Goal: Information Seeking & Learning: Learn about a topic

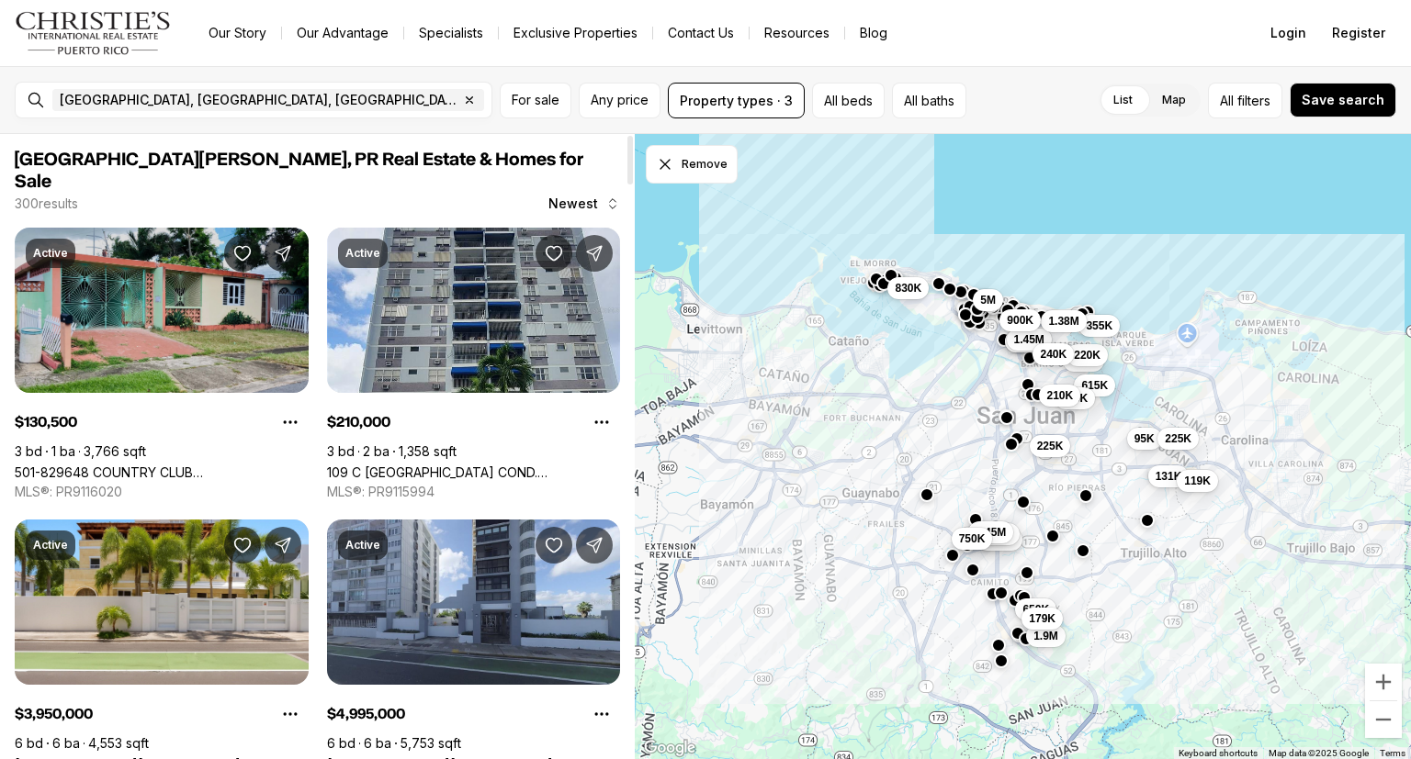
click at [227, 465] on link "501-829648 COUNTRY CLUB C/ANTONIO LUCIANO #1152, SAN JUAN PR, 00924" at bounding box center [162, 473] width 294 height 16
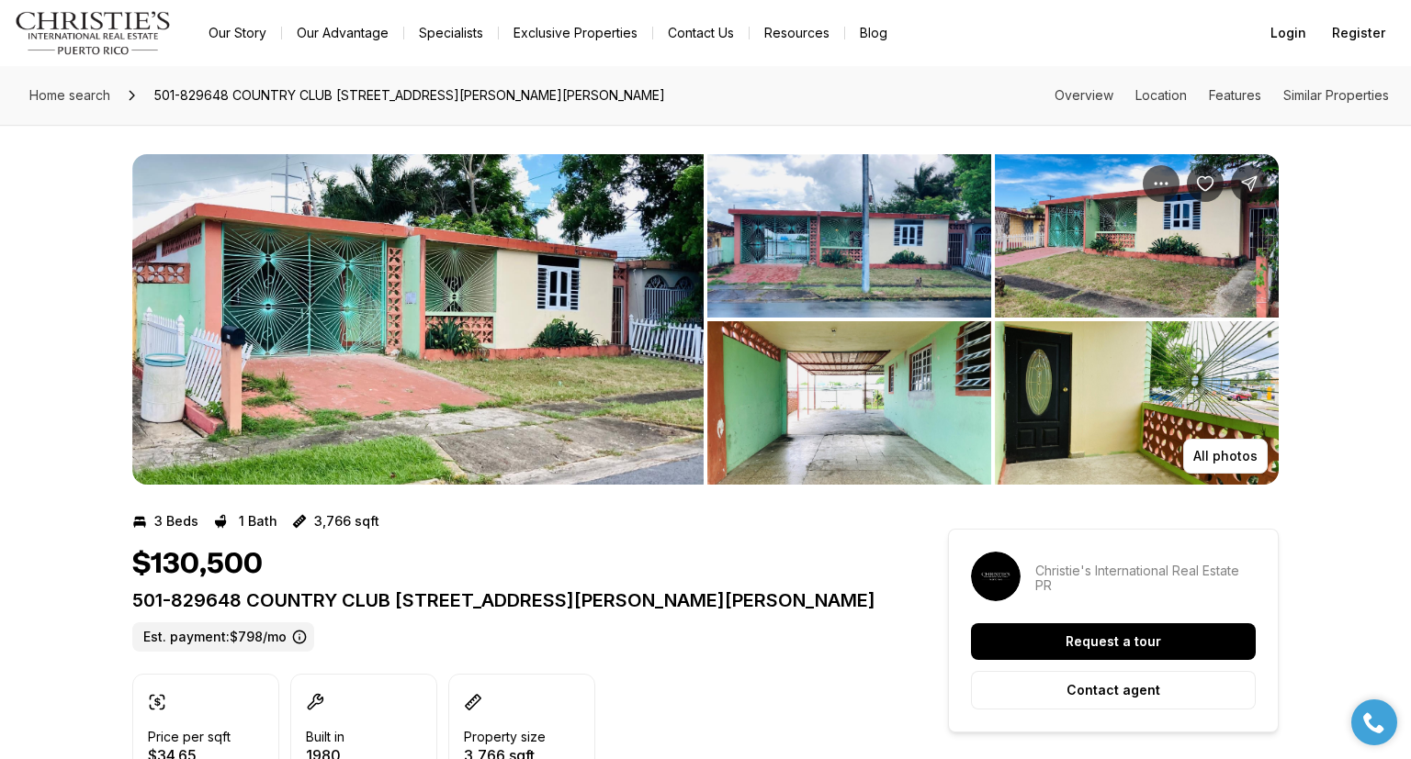
click at [475, 382] on img "View image gallery" at bounding box center [417, 319] width 571 height 331
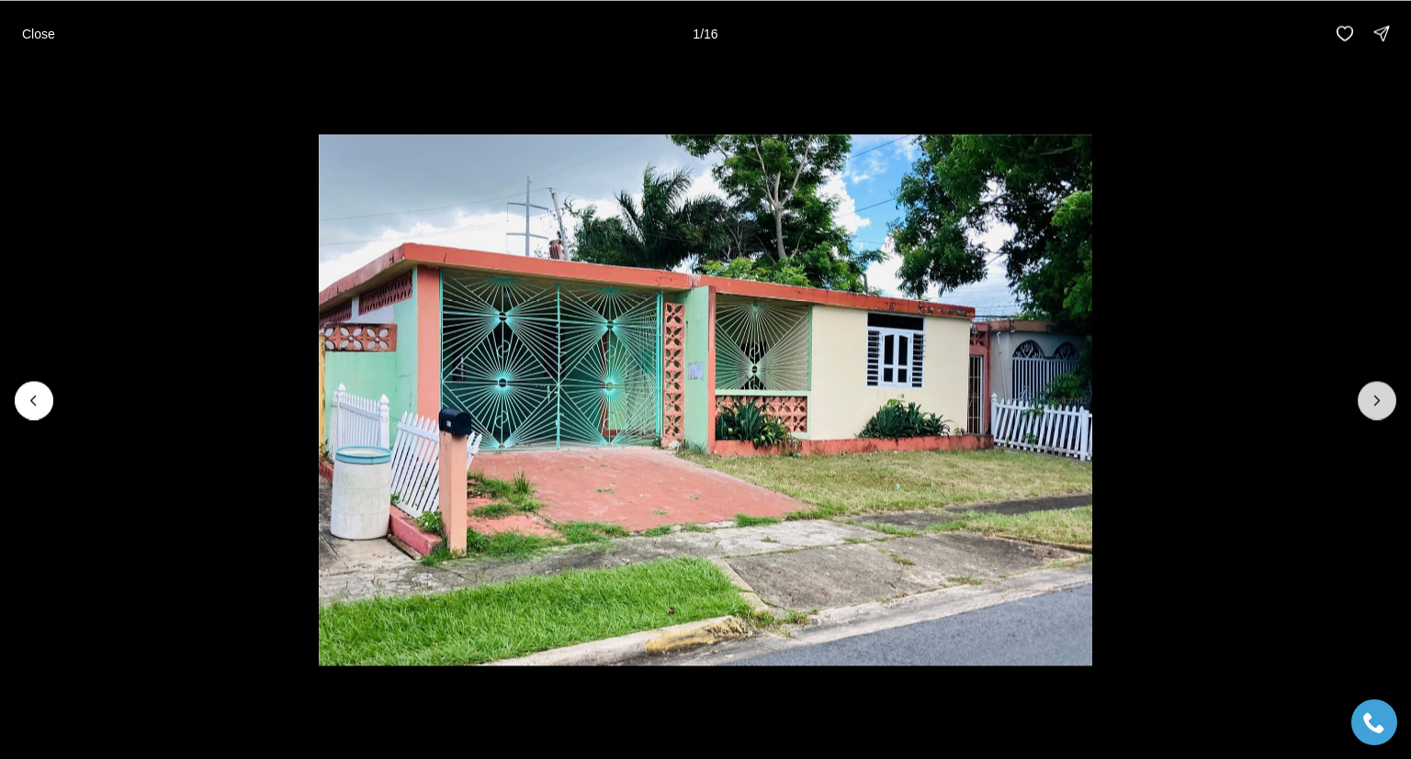
click at [1383, 398] on icon "Next slide" at bounding box center [1376, 400] width 18 height 18
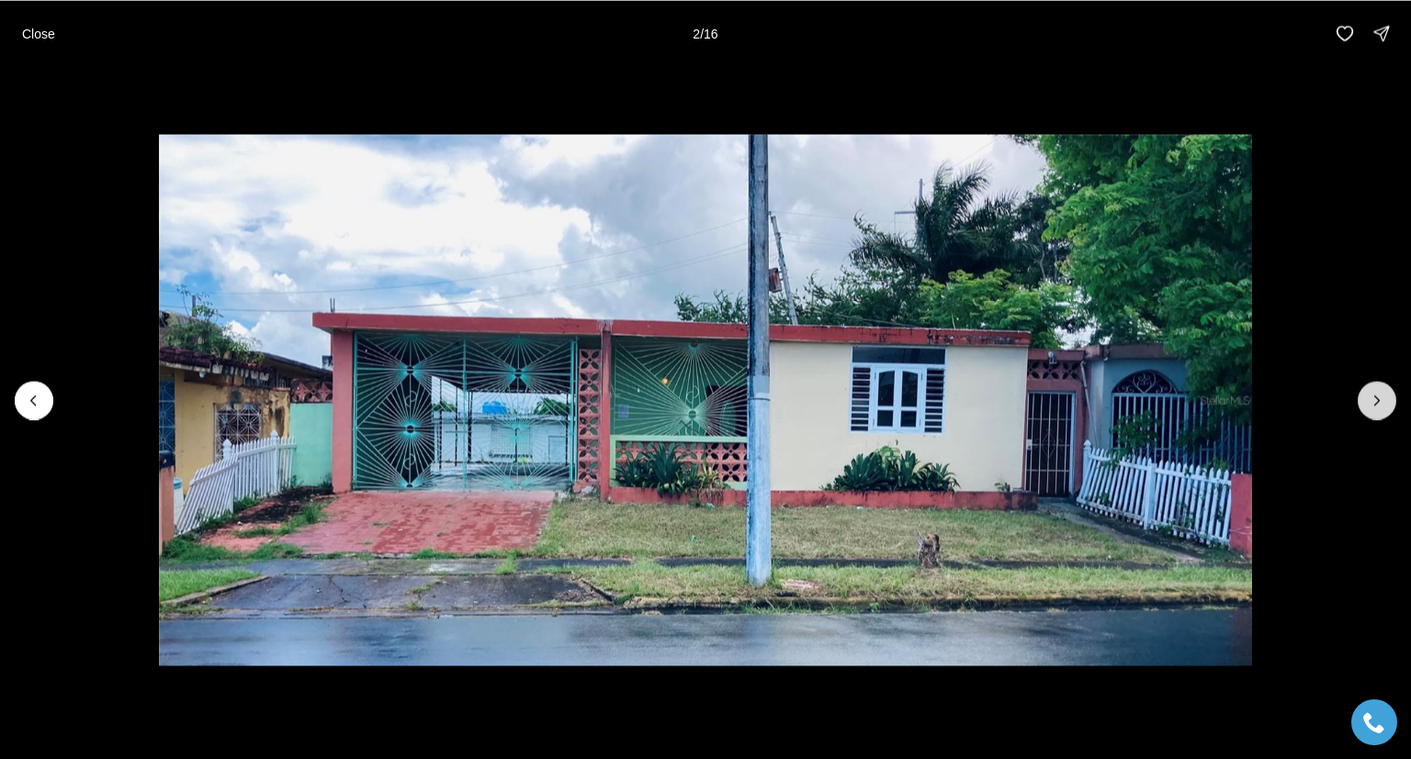
click at [1383, 398] on icon "Next slide" at bounding box center [1376, 400] width 18 height 18
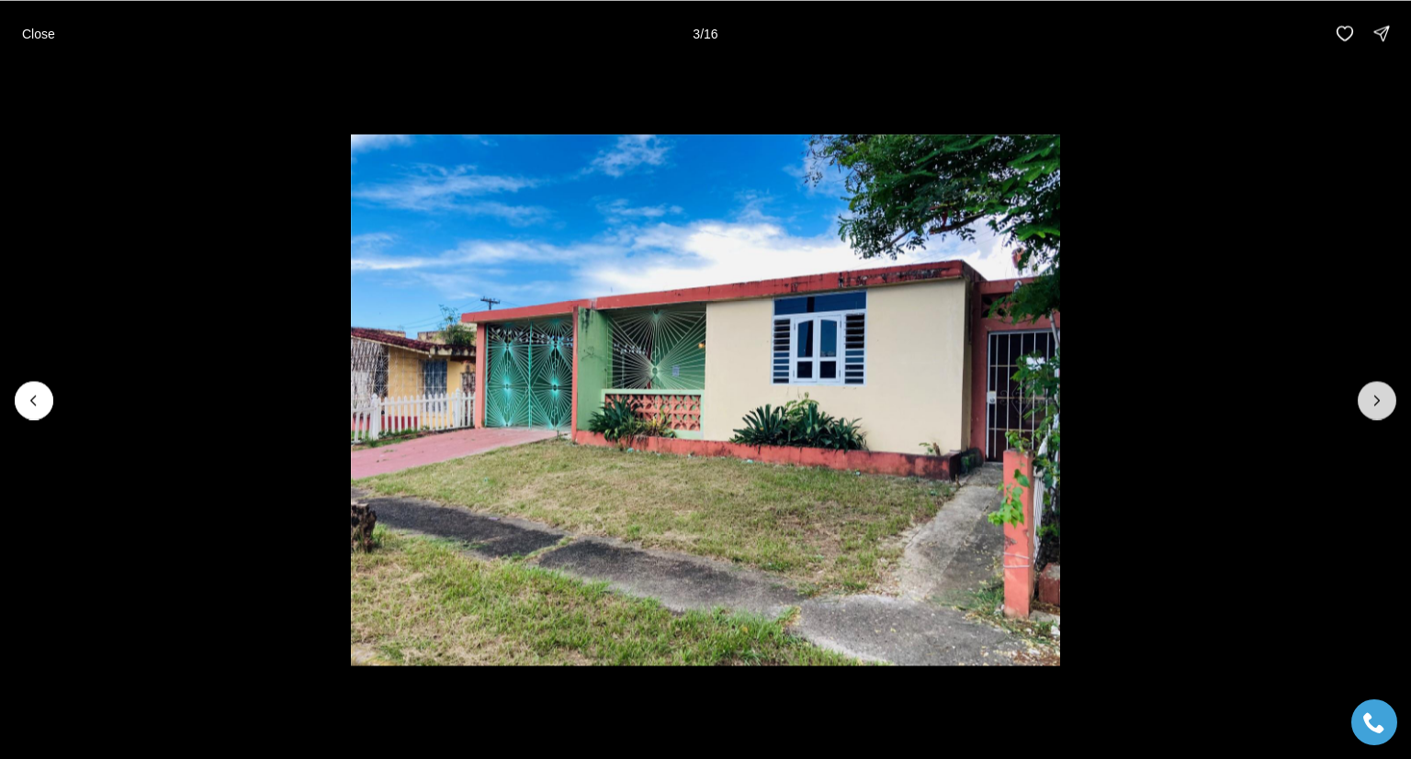
click at [1383, 398] on icon "Next slide" at bounding box center [1376, 400] width 18 height 18
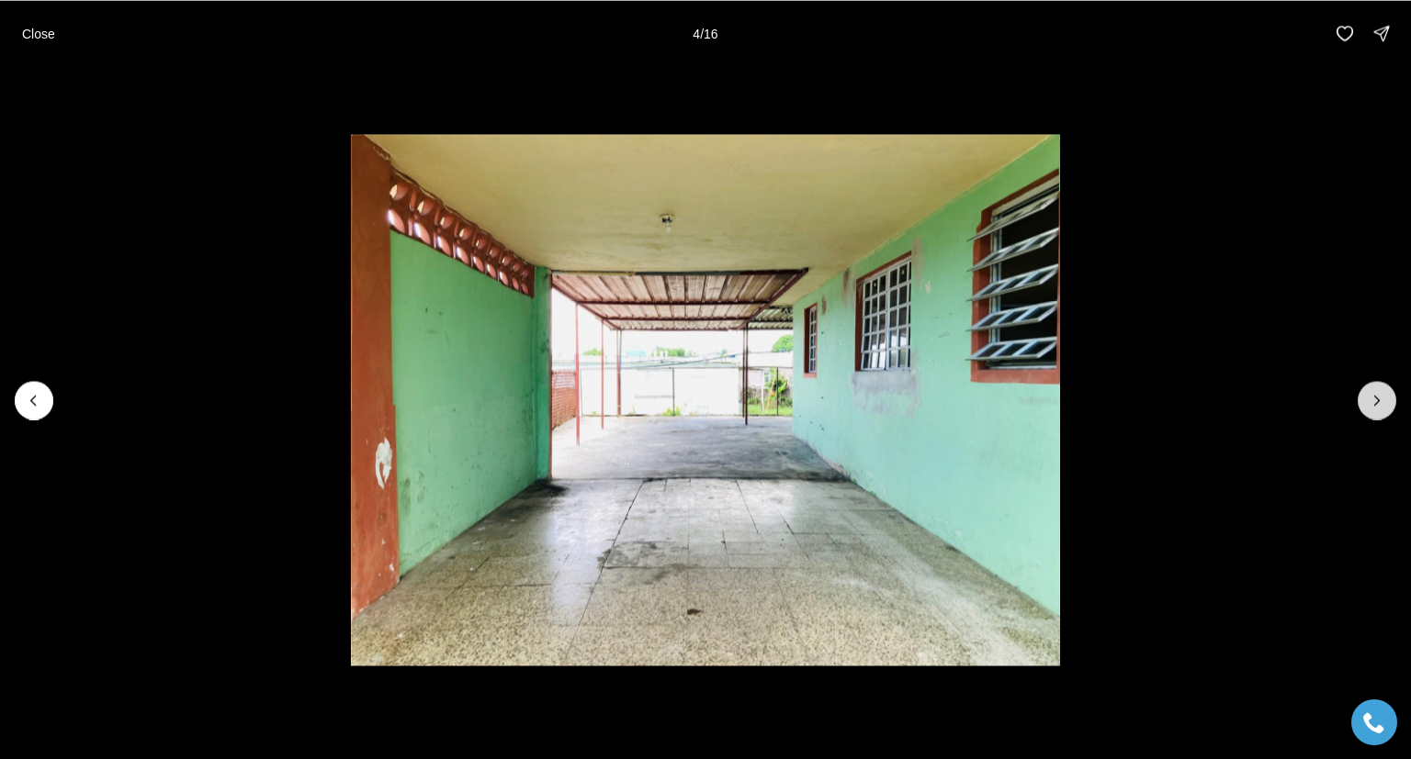
click at [1383, 398] on icon "Next slide" at bounding box center [1376, 400] width 18 height 18
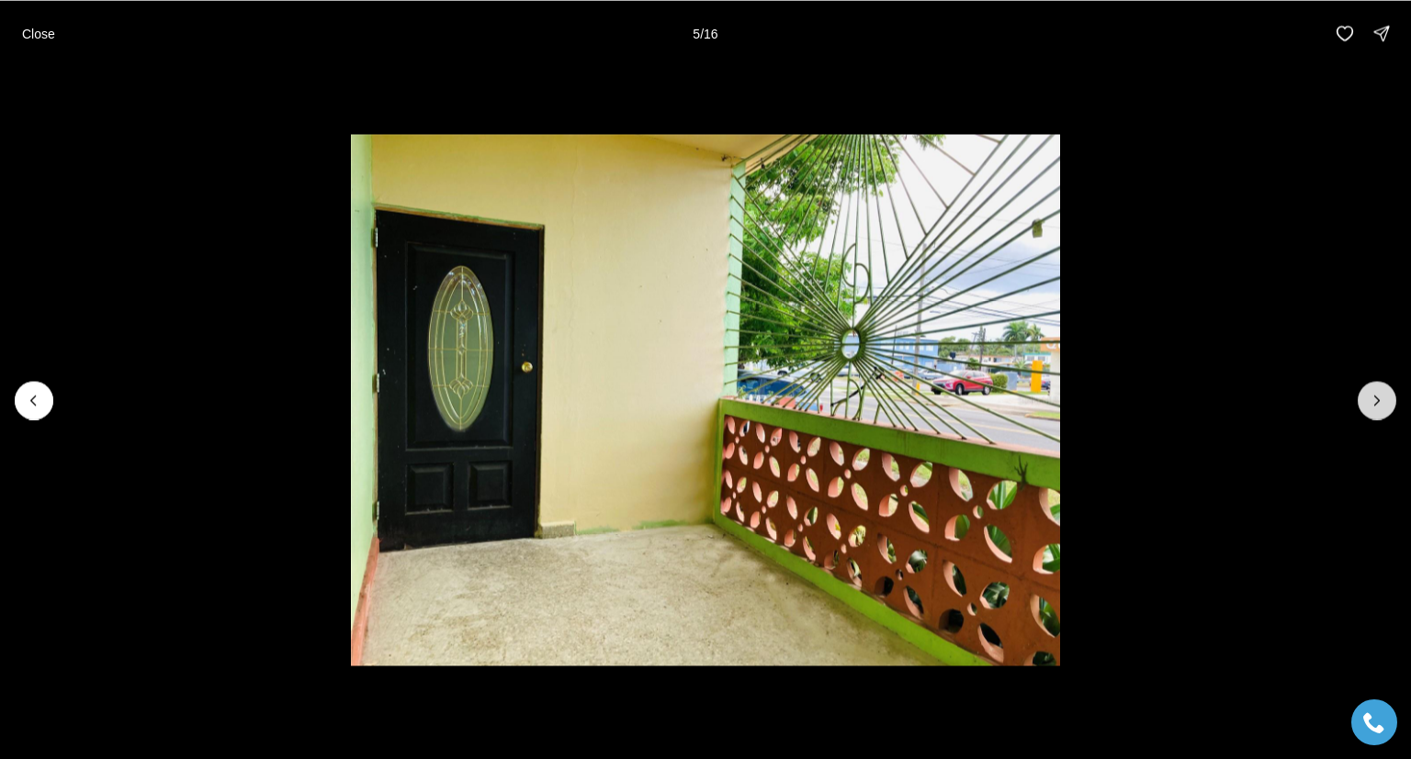
click at [1383, 398] on icon "Next slide" at bounding box center [1376, 400] width 18 height 18
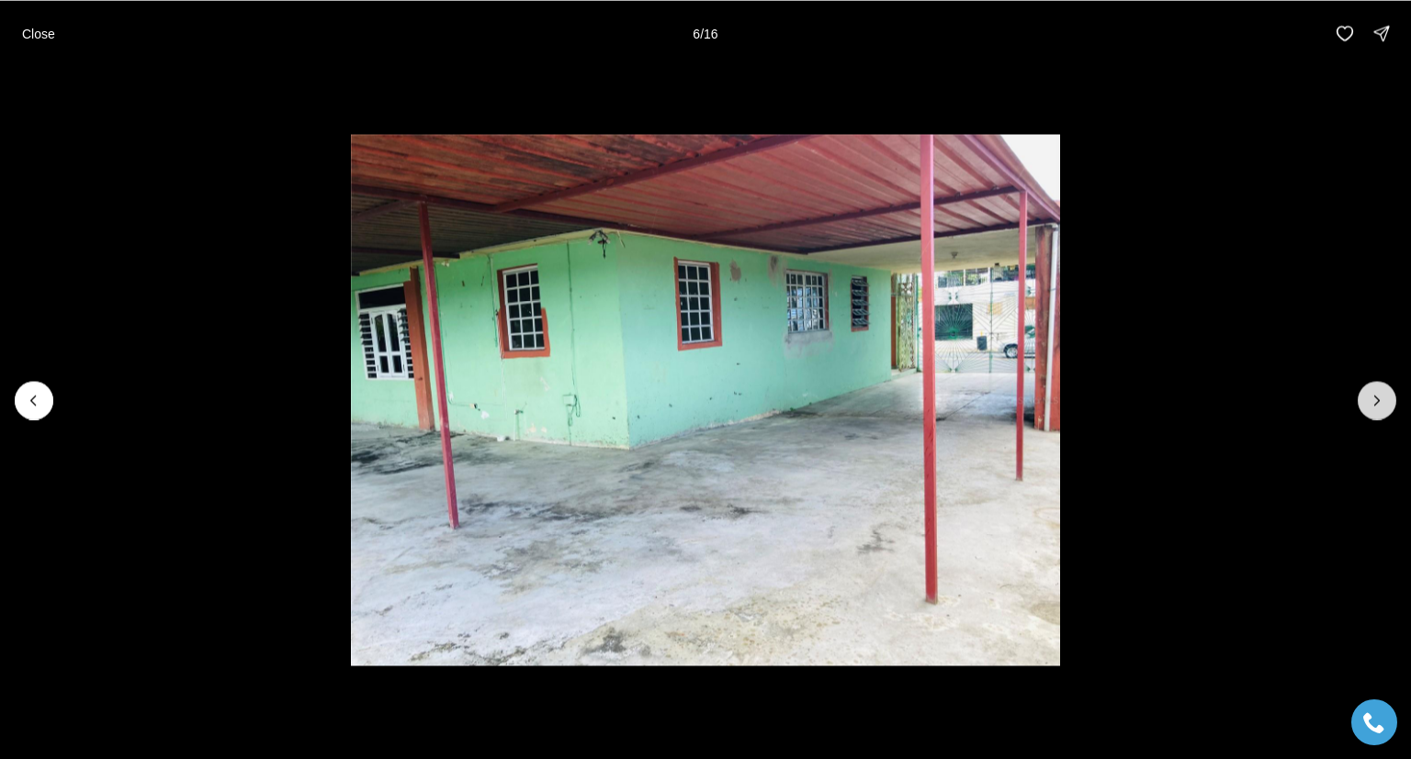
click at [1383, 398] on icon "Next slide" at bounding box center [1376, 400] width 18 height 18
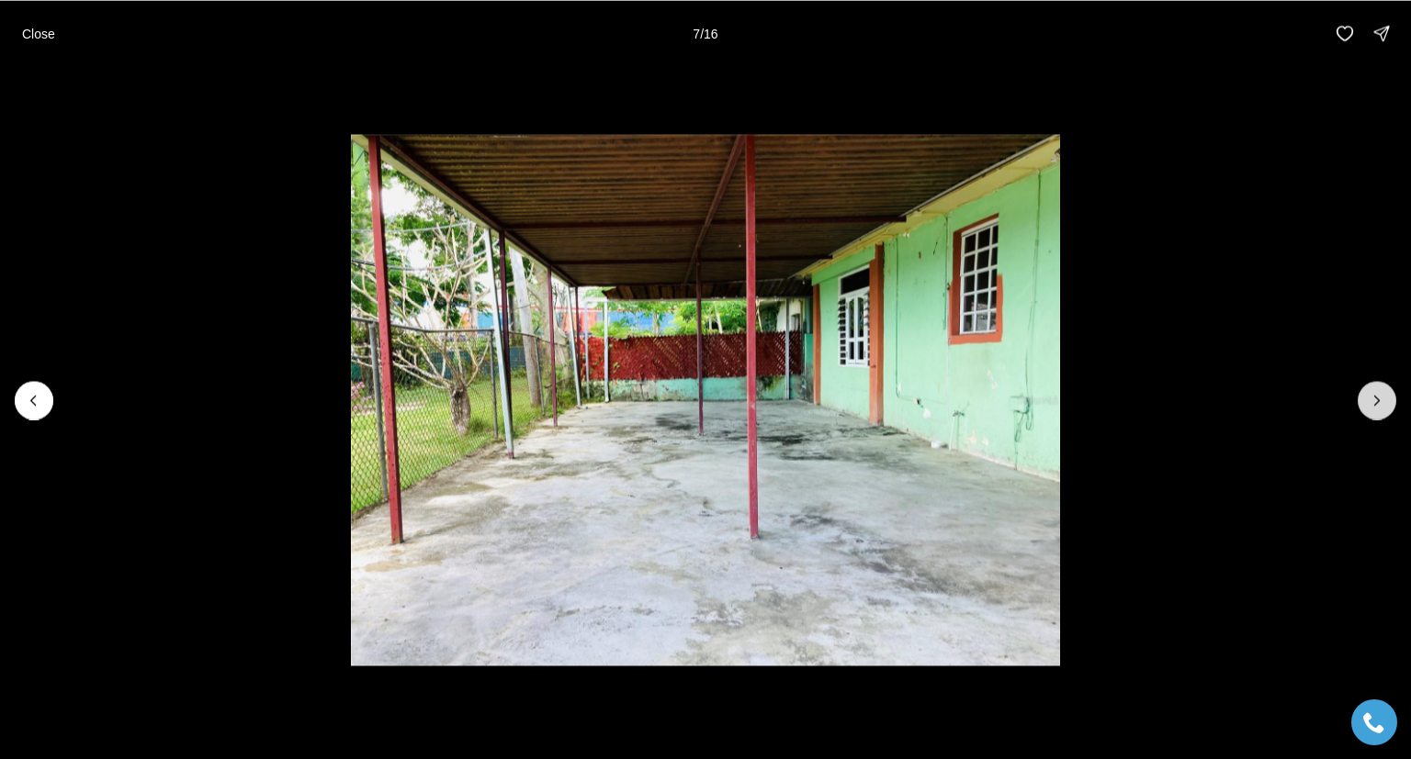
click at [1383, 398] on icon "Next slide" at bounding box center [1376, 400] width 18 height 18
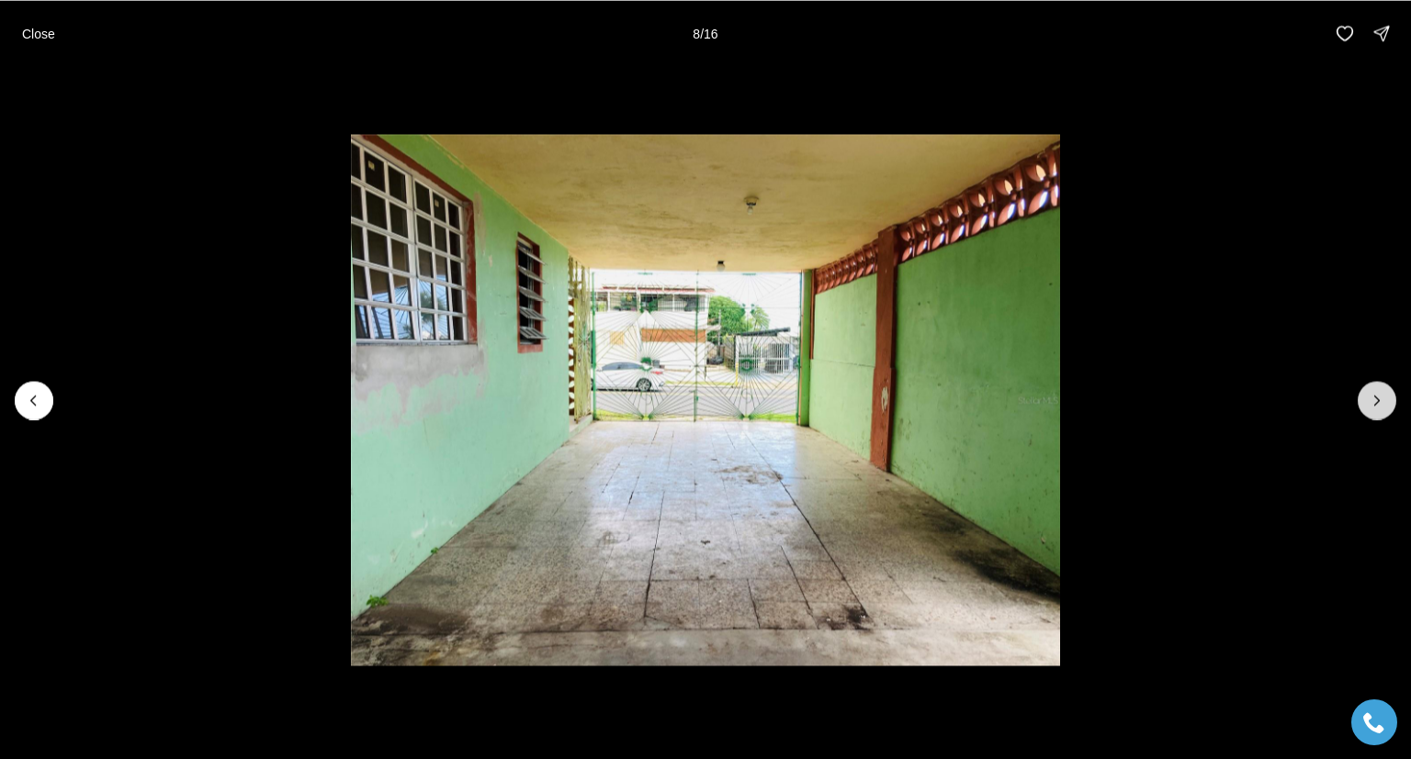
click at [1383, 398] on icon "Next slide" at bounding box center [1376, 400] width 18 height 18
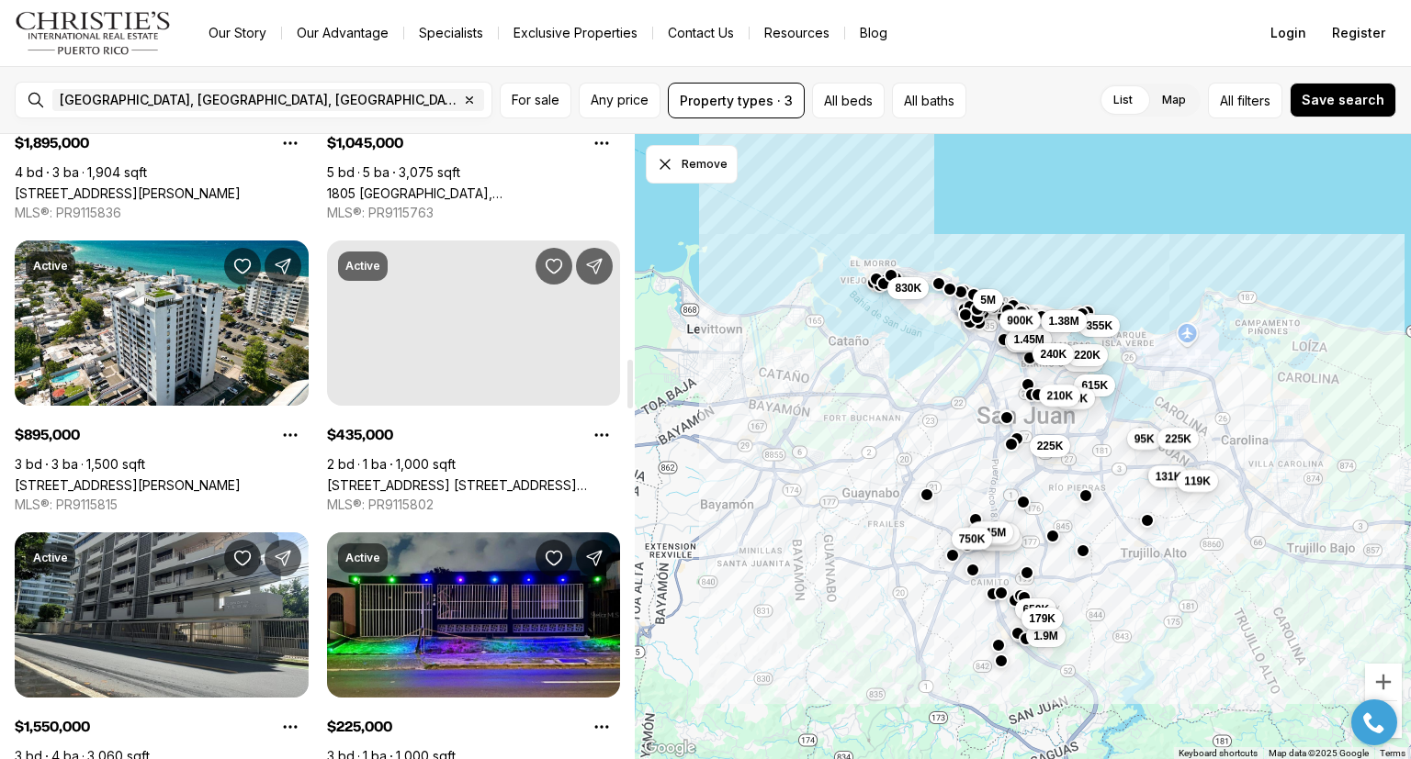
scroll to position [2917, 0]
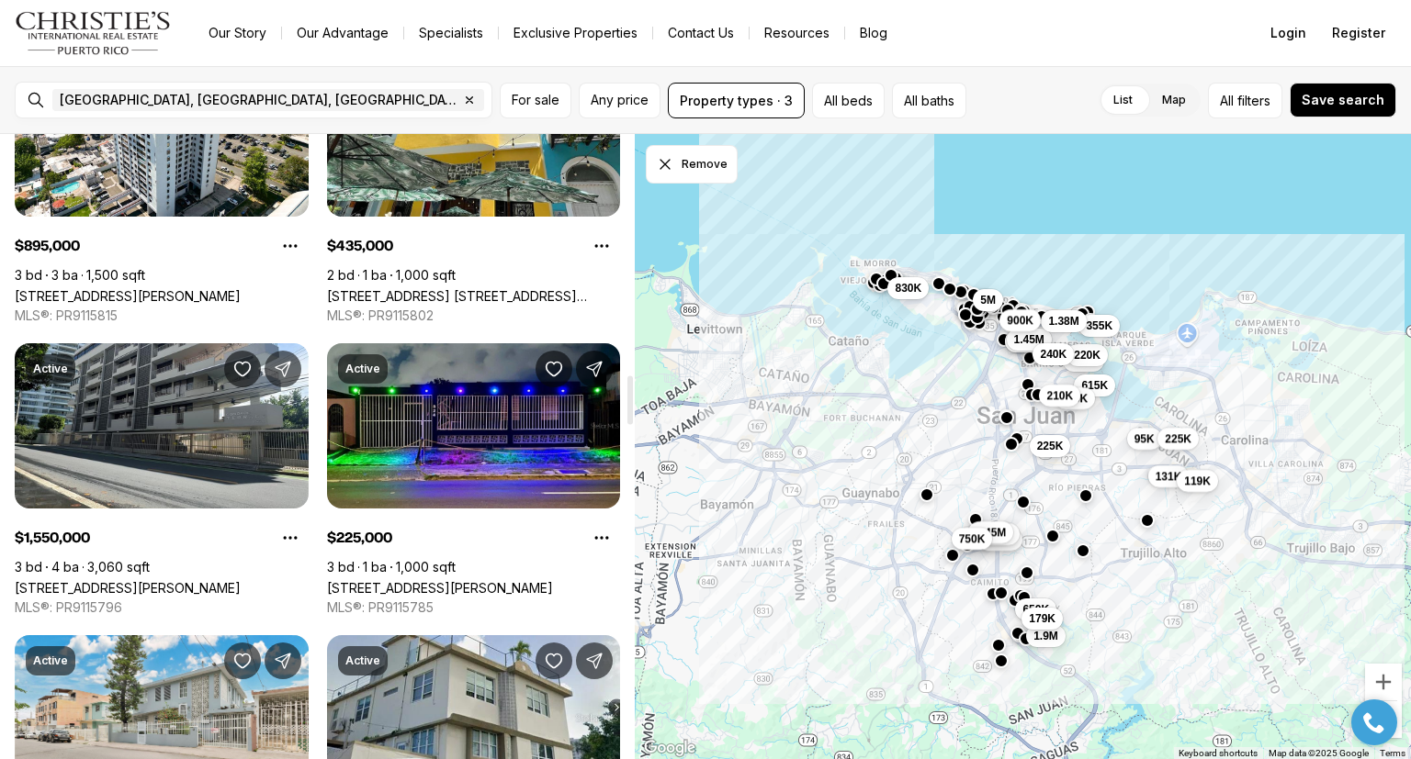
drag, startPoint x: 630, startPoint y: 163, endPoint x: 527, endPoint y: 399, distance: 256.6
click at [627, 399] on div at bounding box center [630, 401] width 6 height 49
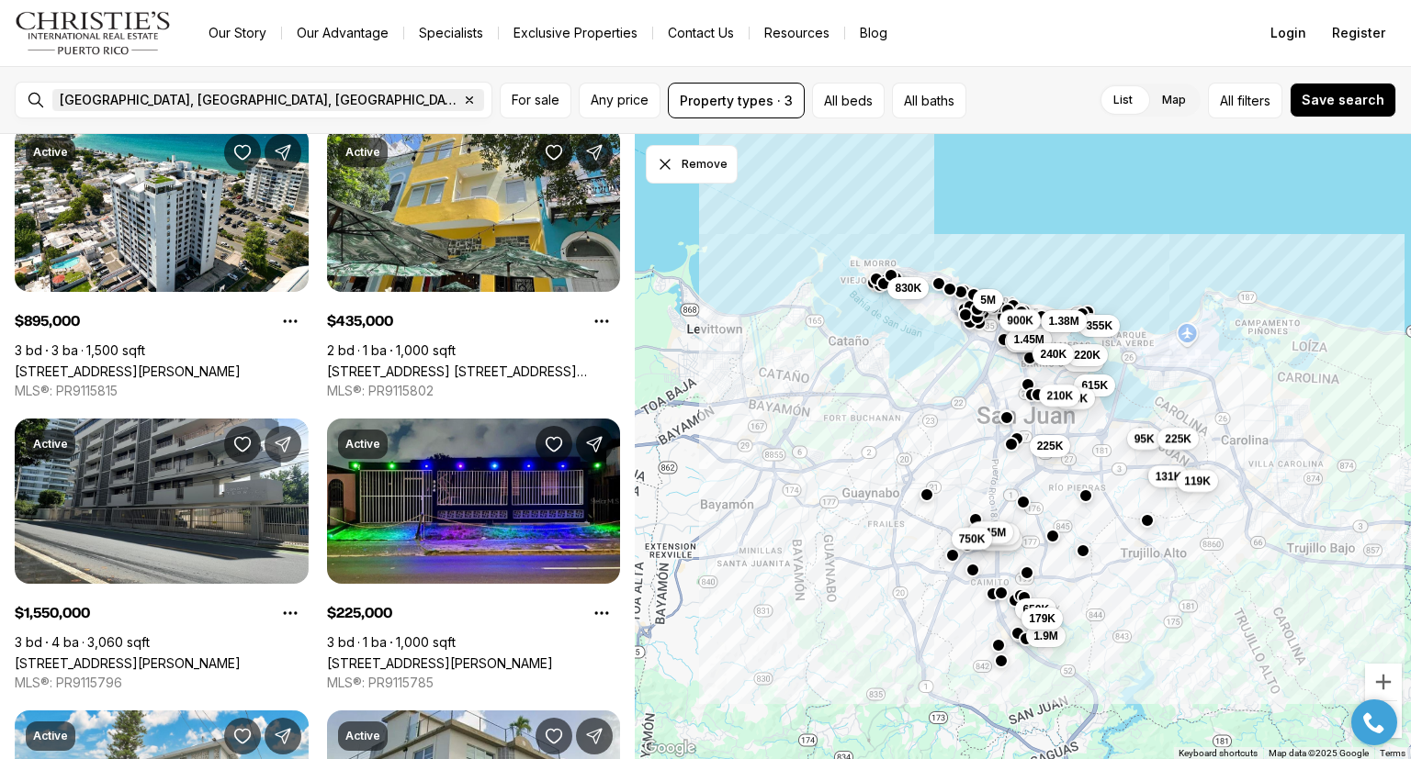
click at [462, 100] on icon "button" at bounding box center [469, 100] width 15 height 15
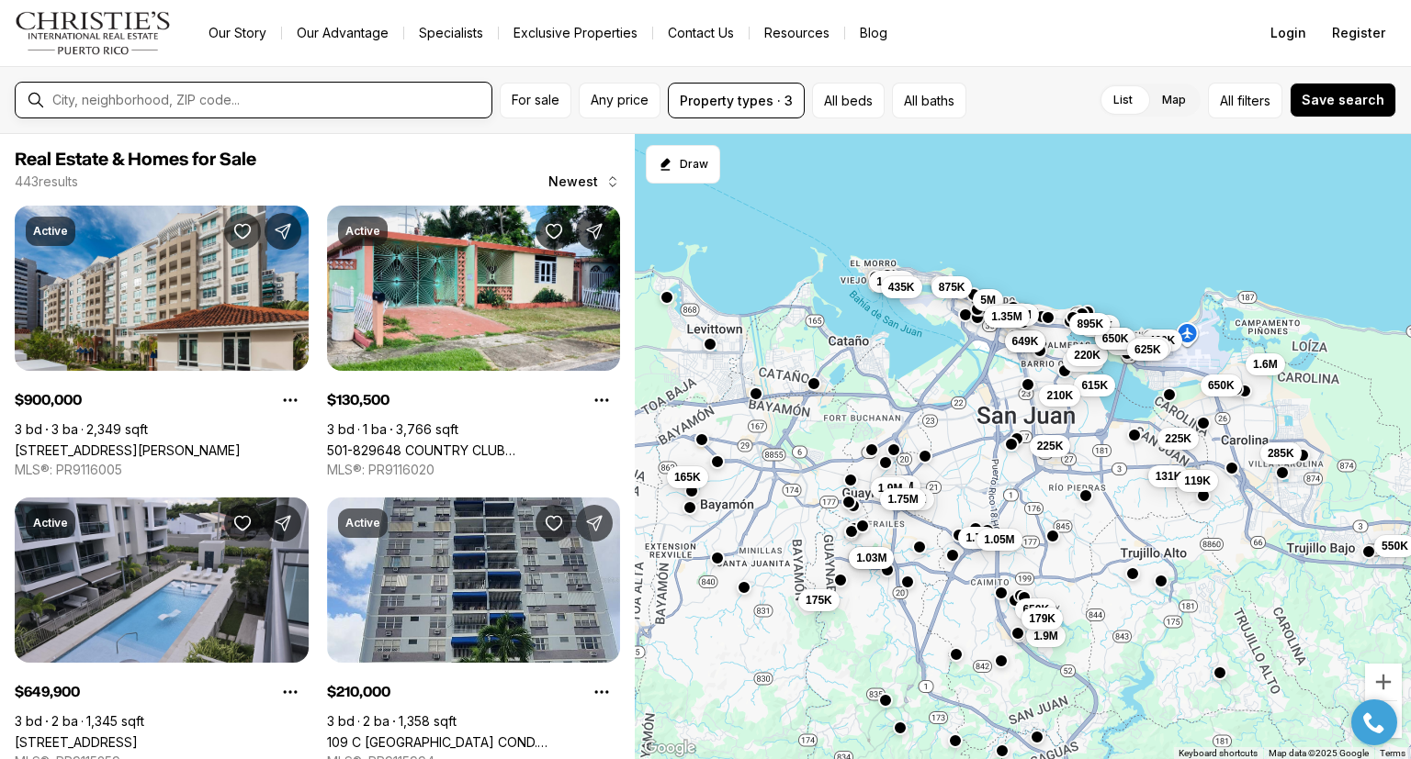
click at [179, 100] on input "text" at bounding box center [268, 100] width 432 height 17
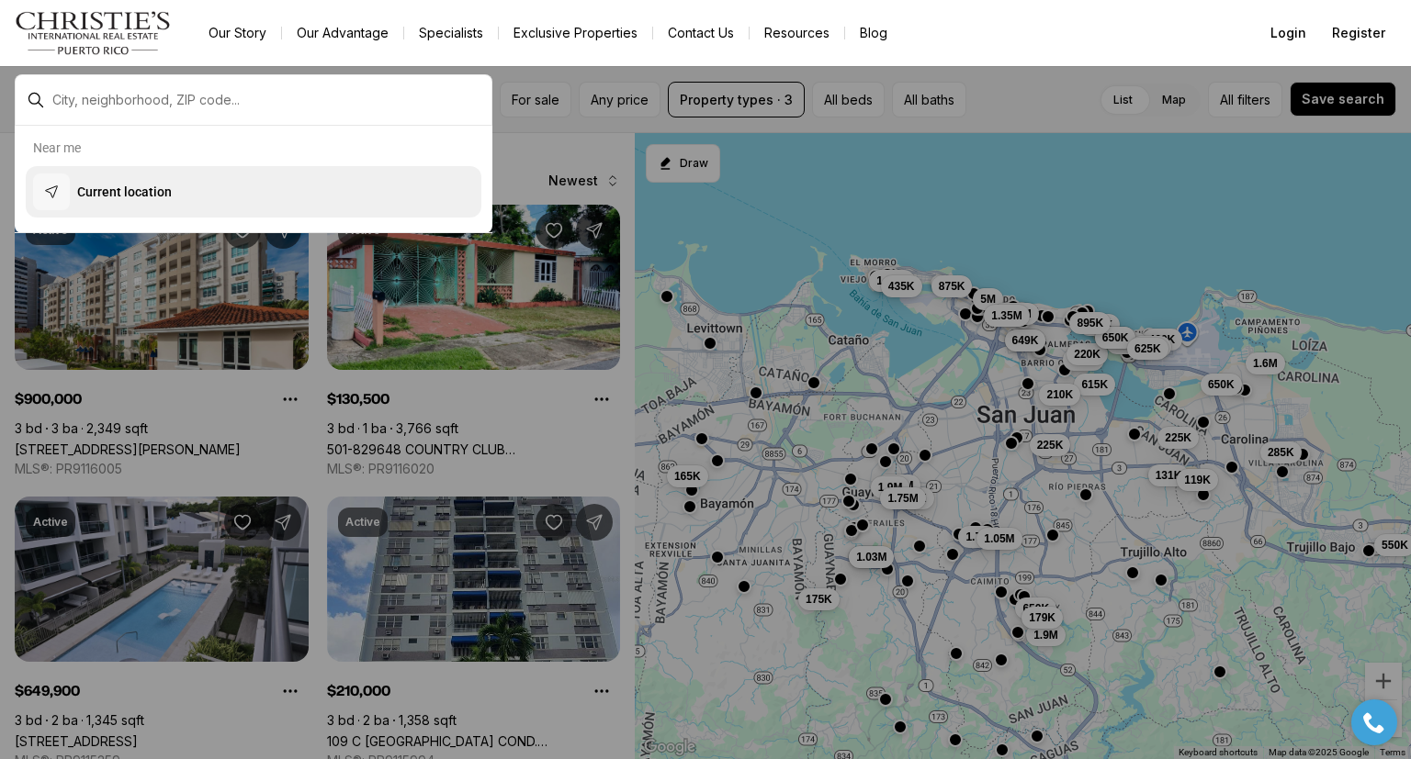
click at [188, 182] on button "Current location" at bounding box center [254, 191] width 456 height 51
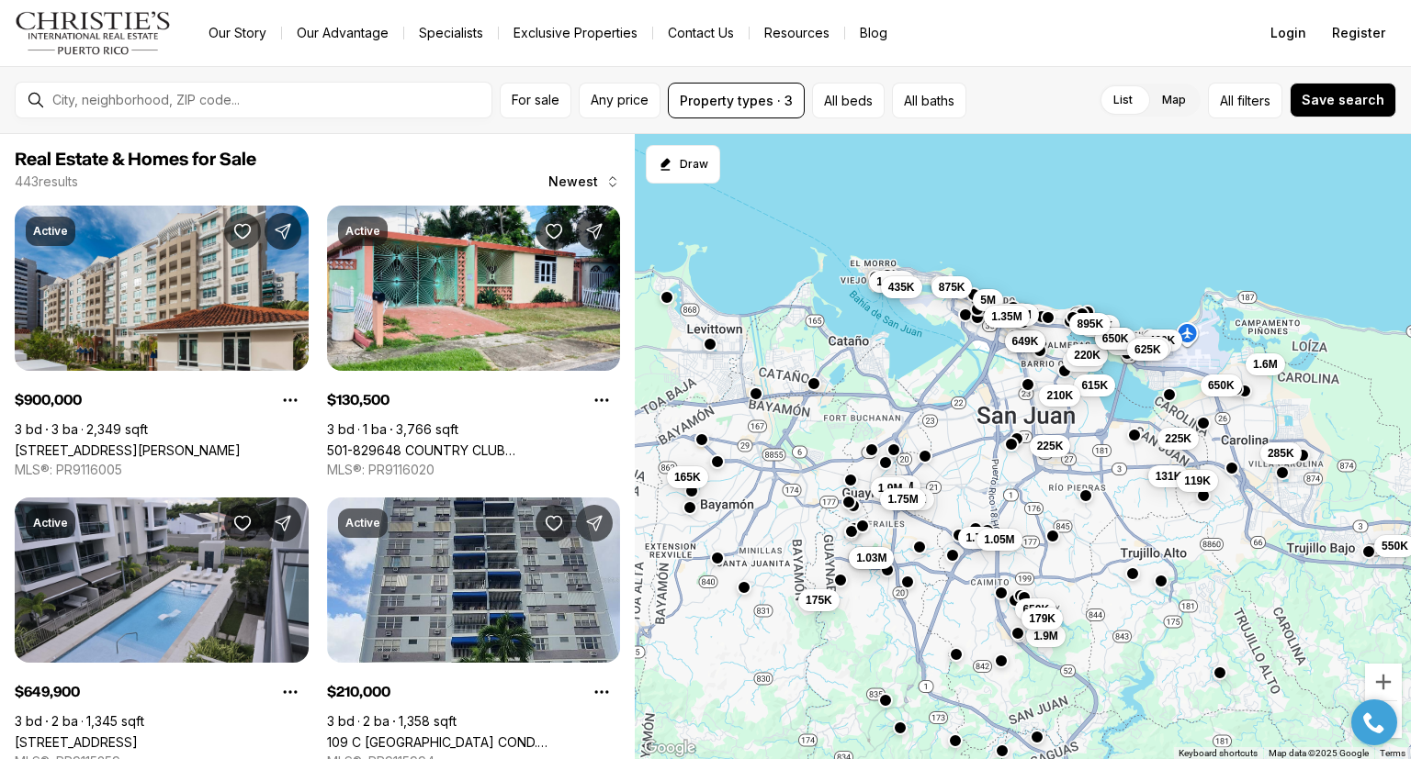
click at [1232, 579] on div "For sale Any price Property types · 3 All beds All baths List Map List Map All …" at bounding box center [705, 412] width 1411 height 693
click at [1232, 579] on div "499K 649K 650K 1.9M 179K 225K 525K 220K 615K 355K 210K 131K 119K 225K 5M 1.7M 1…" at bounding box center [1023, 447] width 776 height 626
click at [1249, 639] on div "499K 649K 650K 1.9M 179K 225K 525K 220K 615K 355K 210K 131K 119K 225K 5M 1.7M 1…" at bounding box center [1023, 447] width 776 height 626
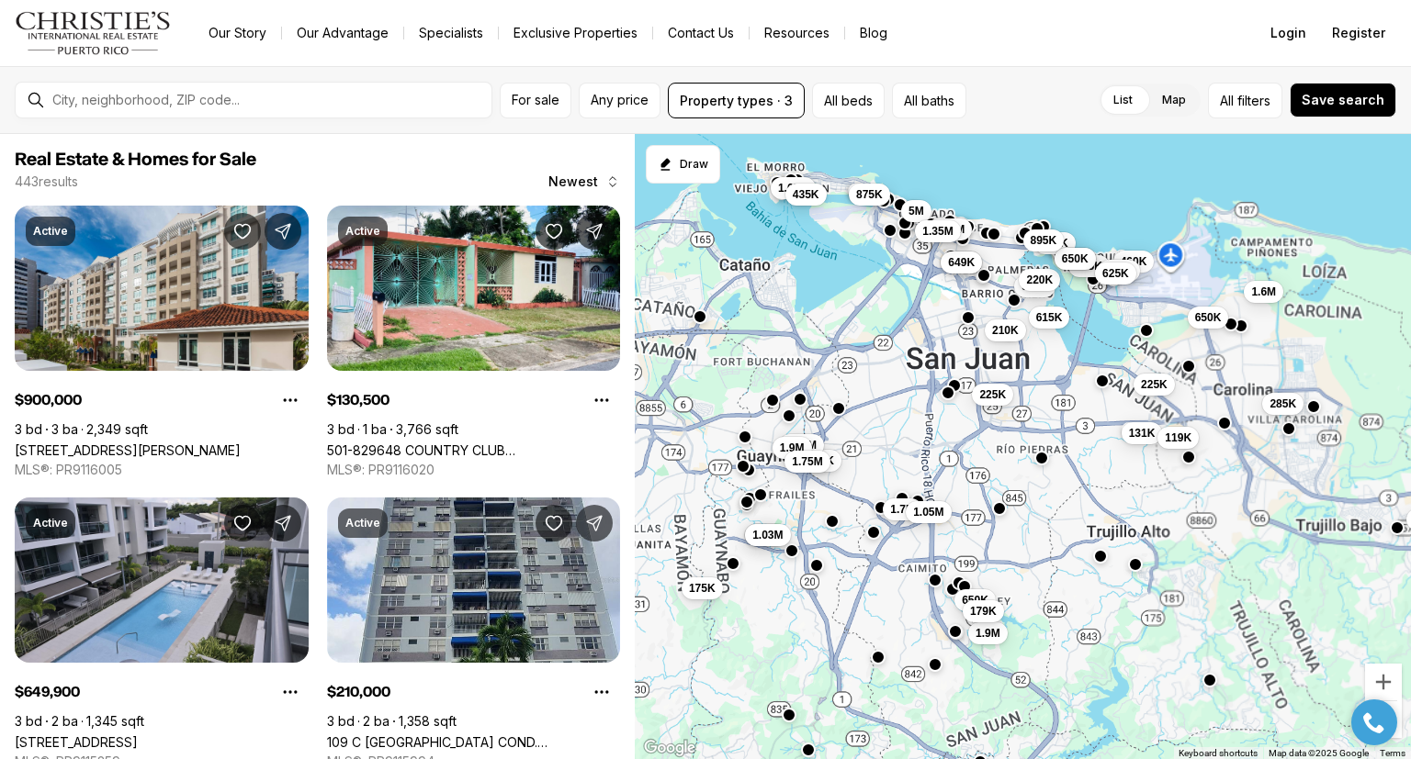
click at [1249, 639] on div "499K 649K 650K 1.9M 179K 225K 525K 220K 615K 355K 210K 131K 119K 225K 5M 1.7M 1…" at bounding box center [1023, 447] width 776 height 626
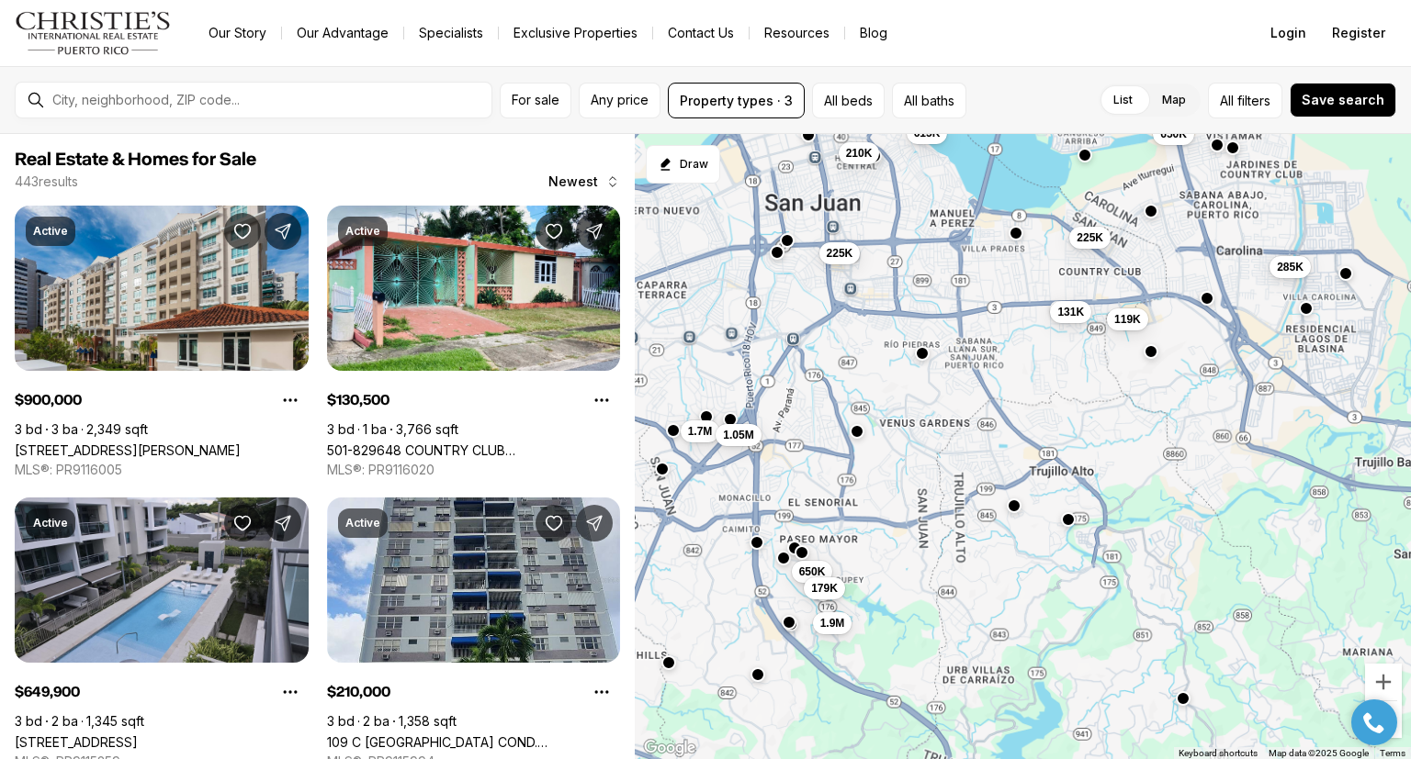
click at [1249, 639] on div "499K 649K 650K 1.9M 179K 225K 525K 220K 615K 355K 210K 131K 119K 225K 5M 1.7M 1…" at bounding box center [1023, 447] width 776 height 626
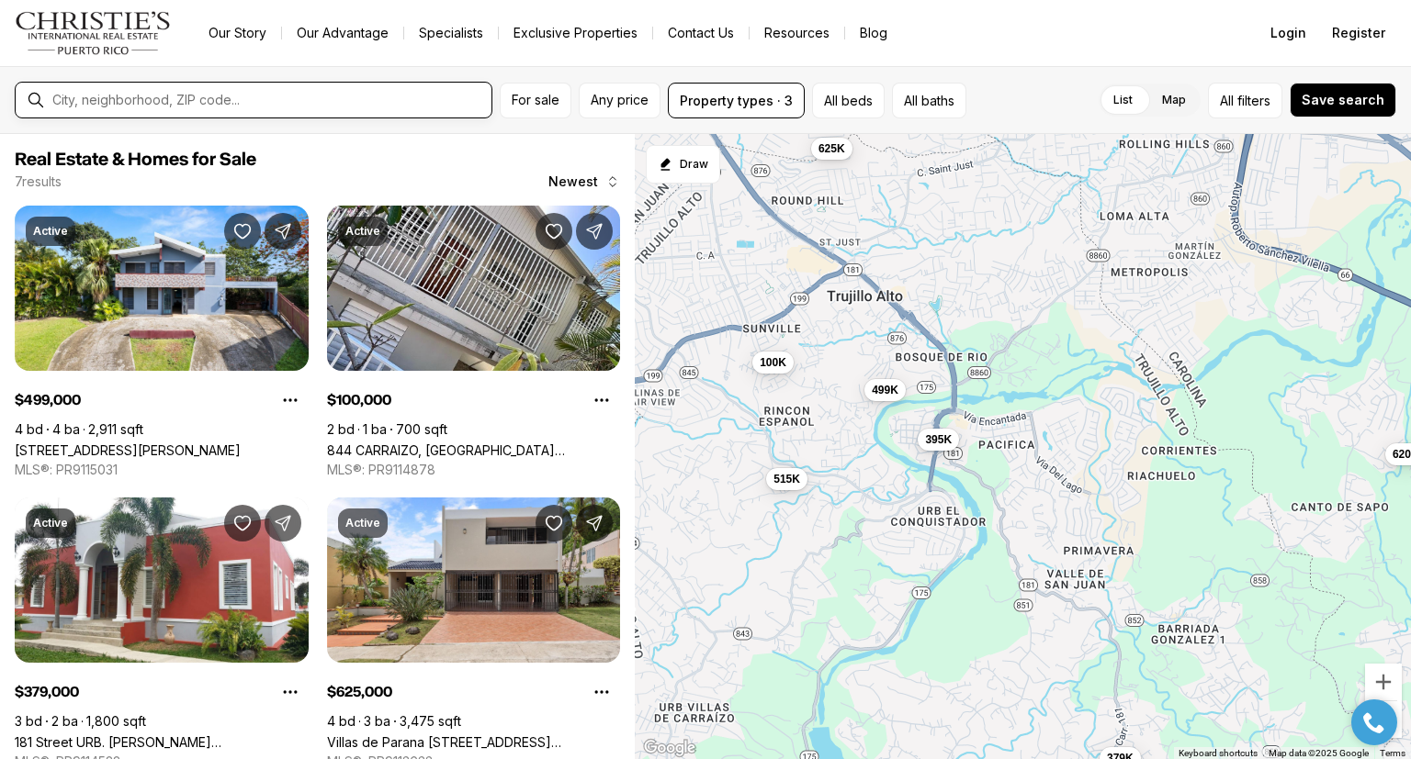
click at [211, 96] on input "text" at bounding box center [268, 100] width 432 height 17
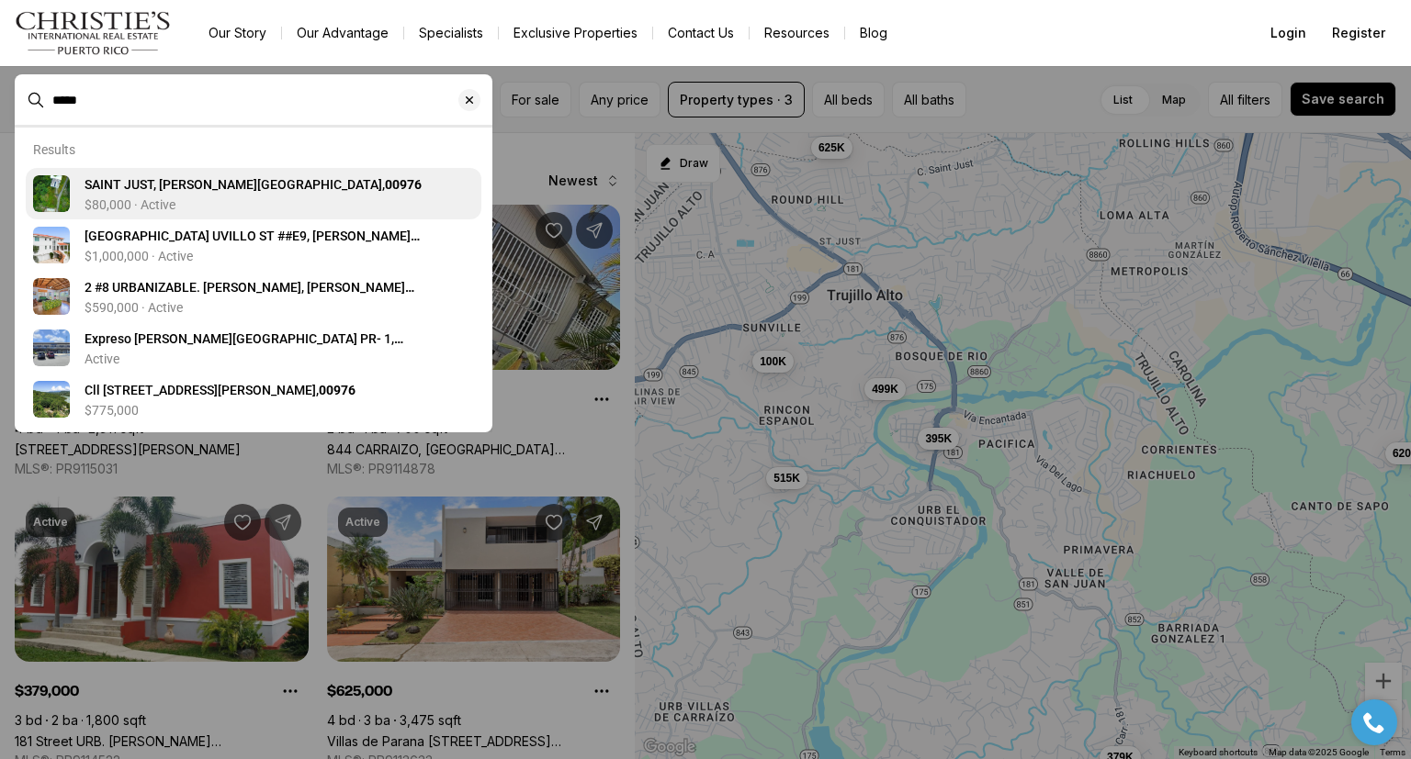
type input "*****"
click at [225, 186] on span "SAINT JUST, TRUJILLO ALTO PR, 00976" at bounding box center [252, 184] width 337 height 15
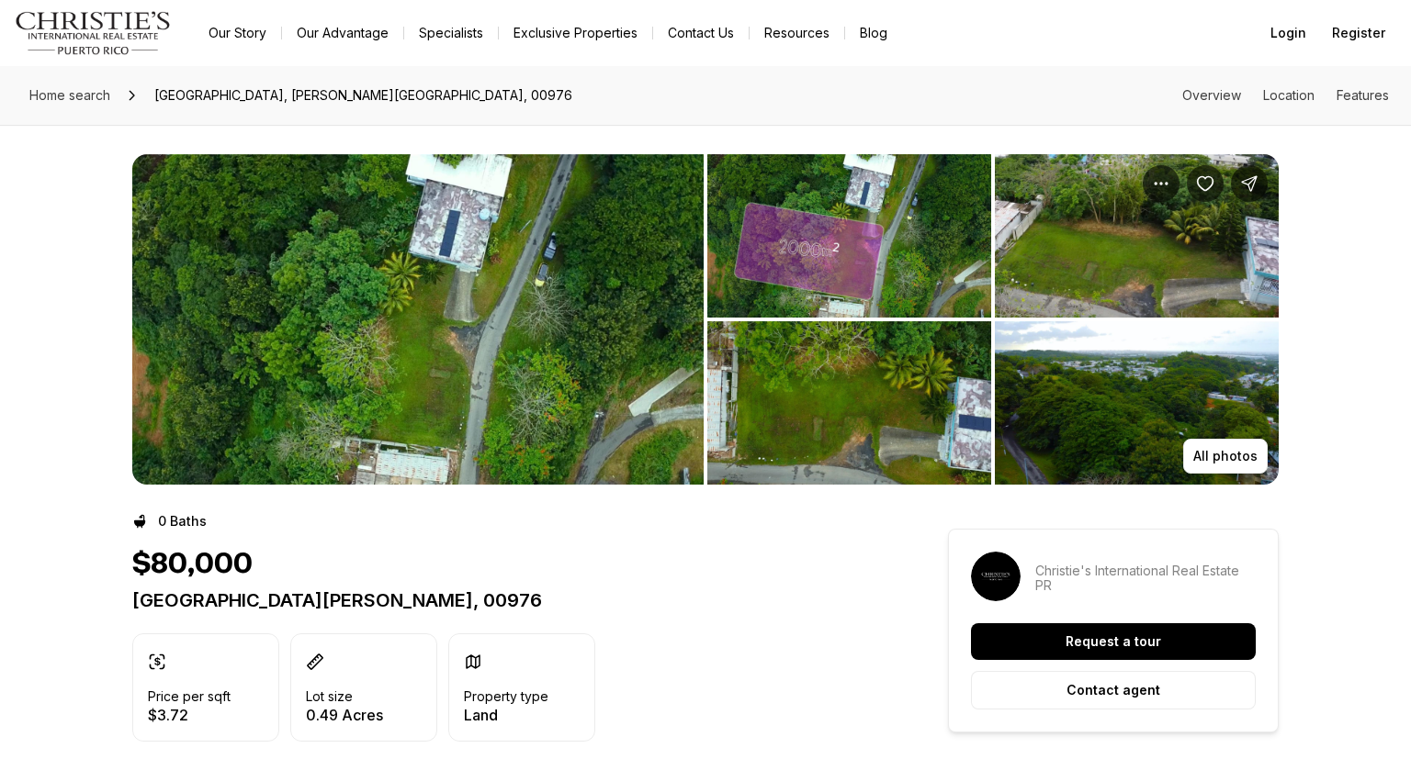
drag, startPoint x: 1396, startPoint y: 79, endPoint x: 1410, endPoint y: 219, distance: 140.3
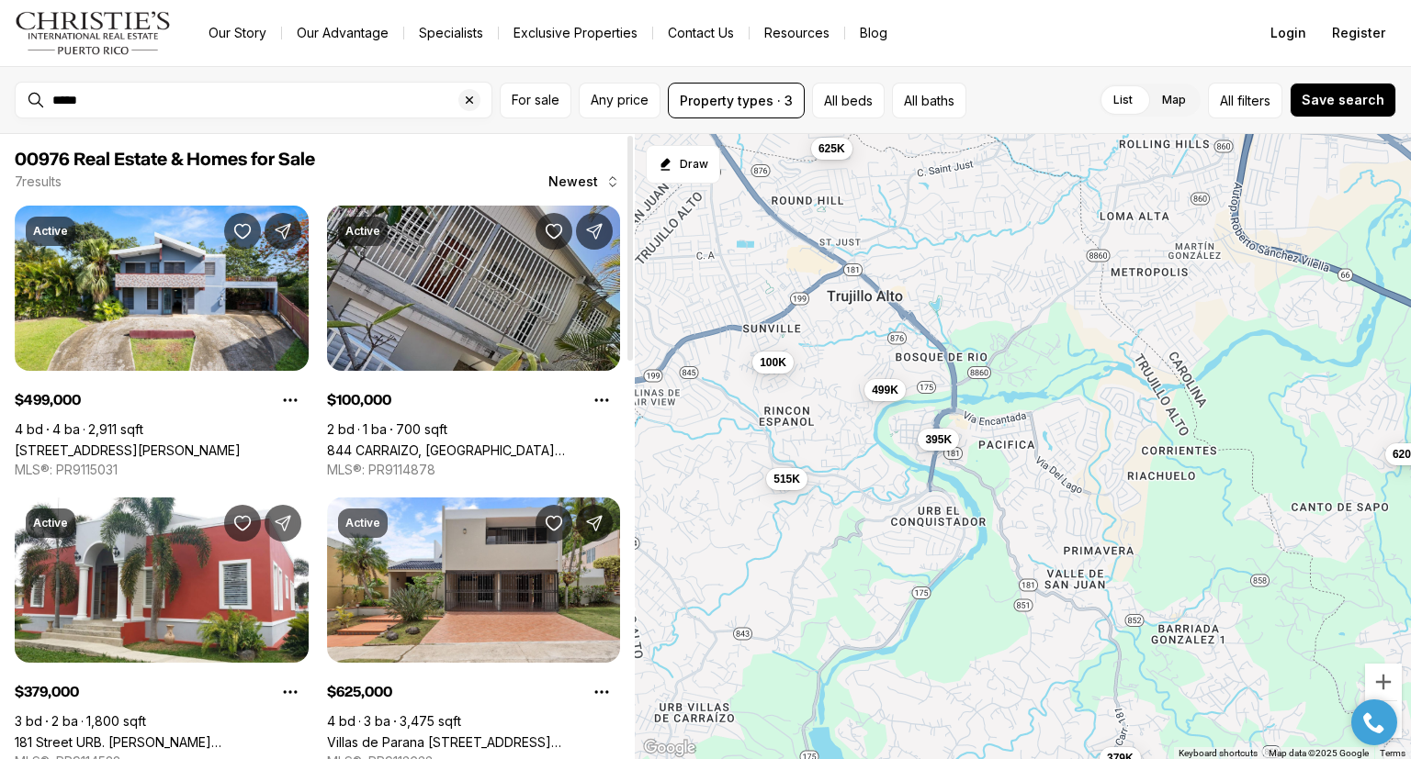
click at [535, 443] on link "844 CARRAIZO, [GEOGRAPHIC_DATA][PERSON_NAME], 00926" at bounding box center [474, 451] width 294 height 16
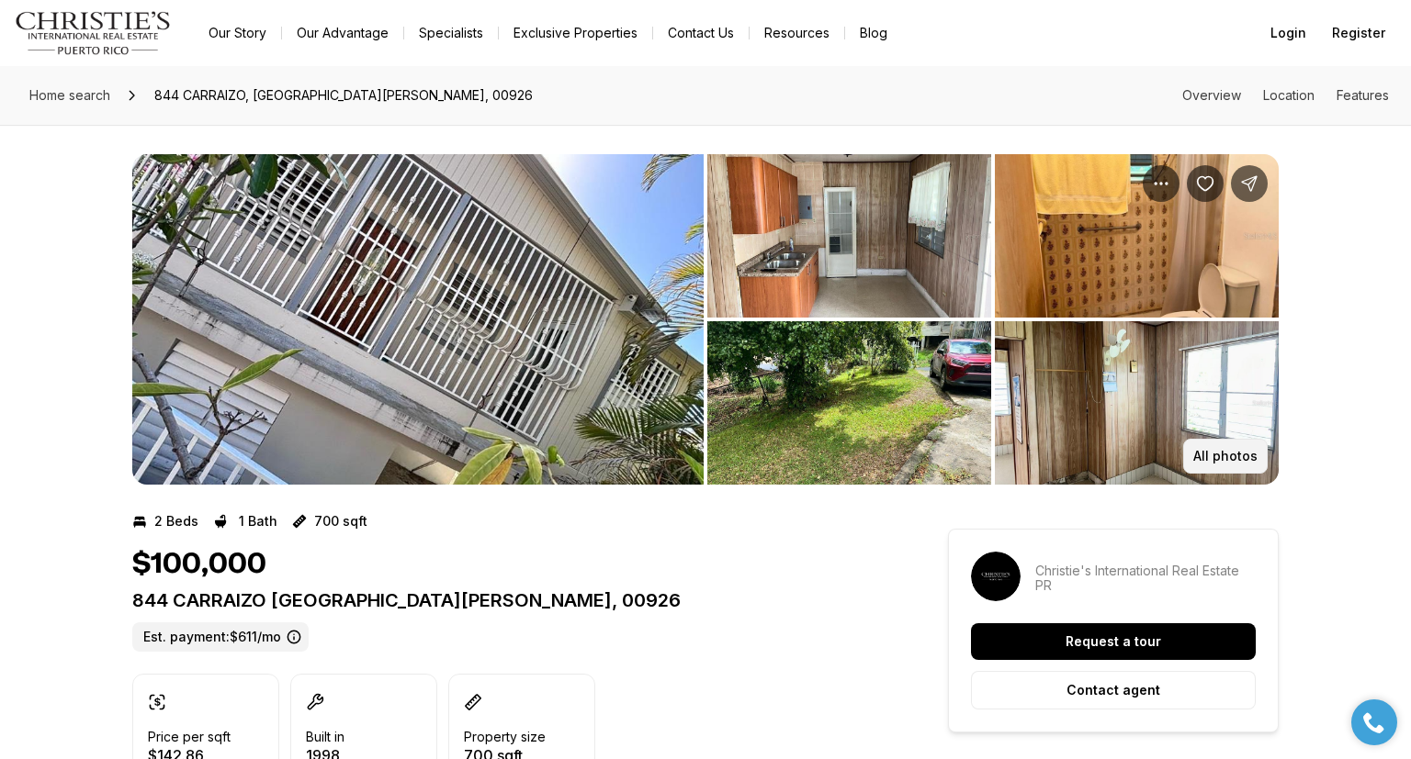
click at [1215, 460] on p "All photos" at bounding box center [1225, 456] width 64 height 15
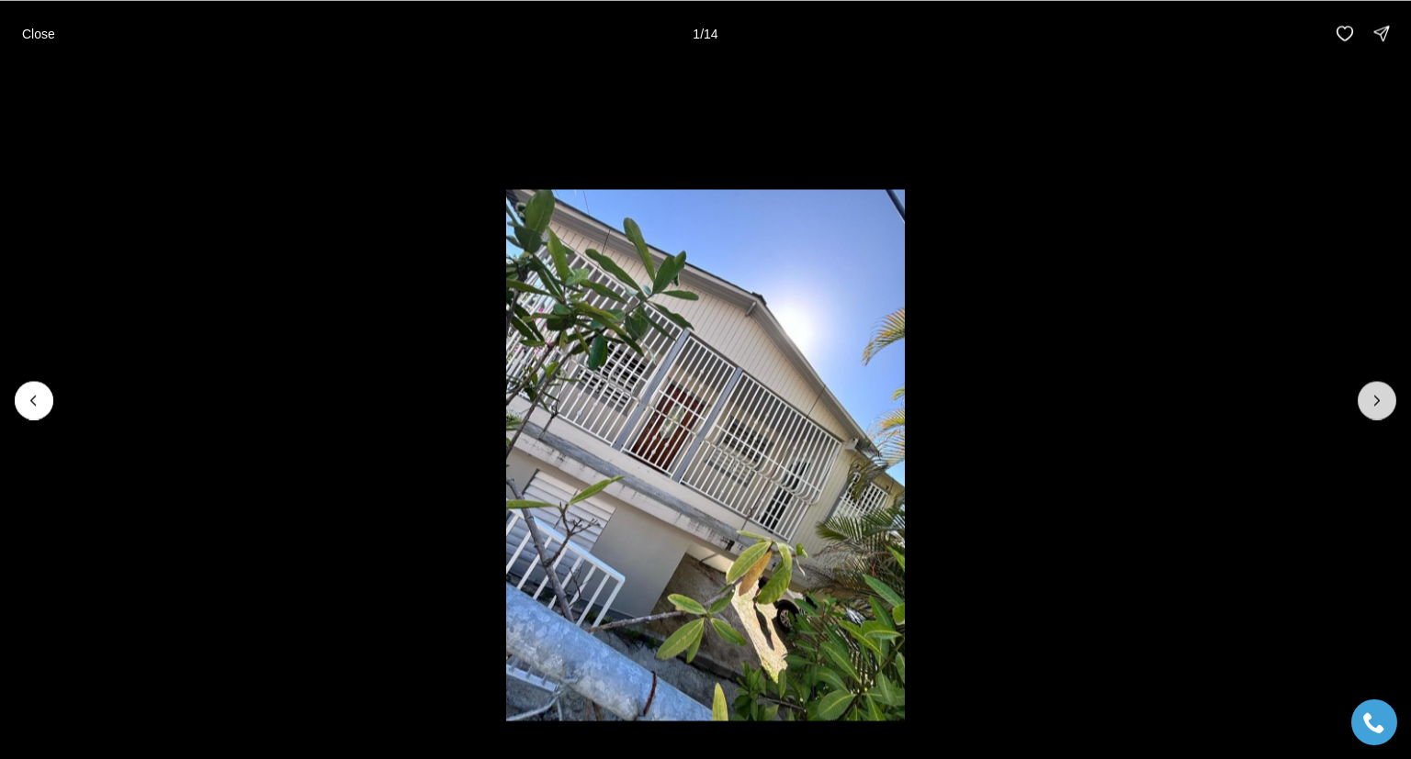
click at [1377, 403] on icon "Next slide" at bounding box center [1377, 400] width 5 height 9
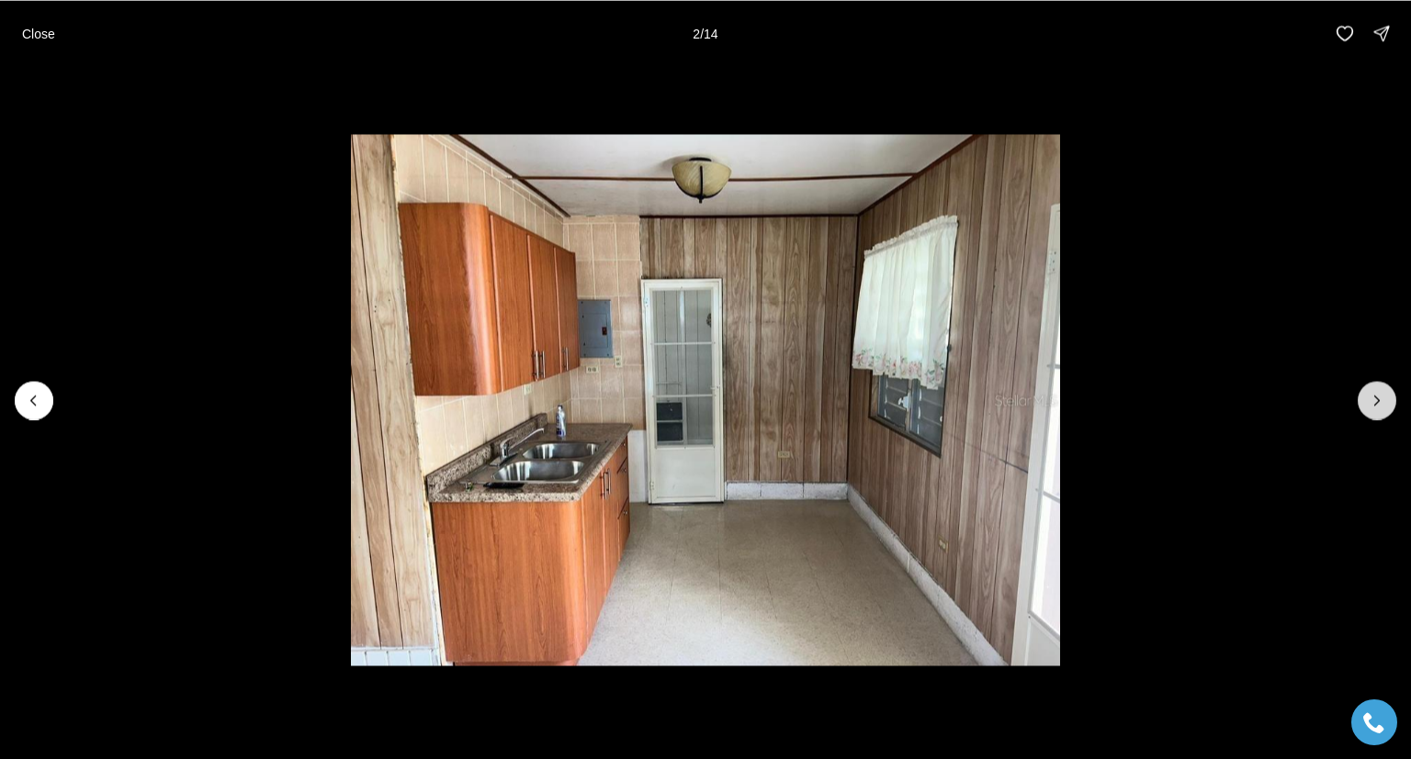
click at [1377, 403] on icon "Next slide" at bounding box center [1377, 400] width 5 height 9
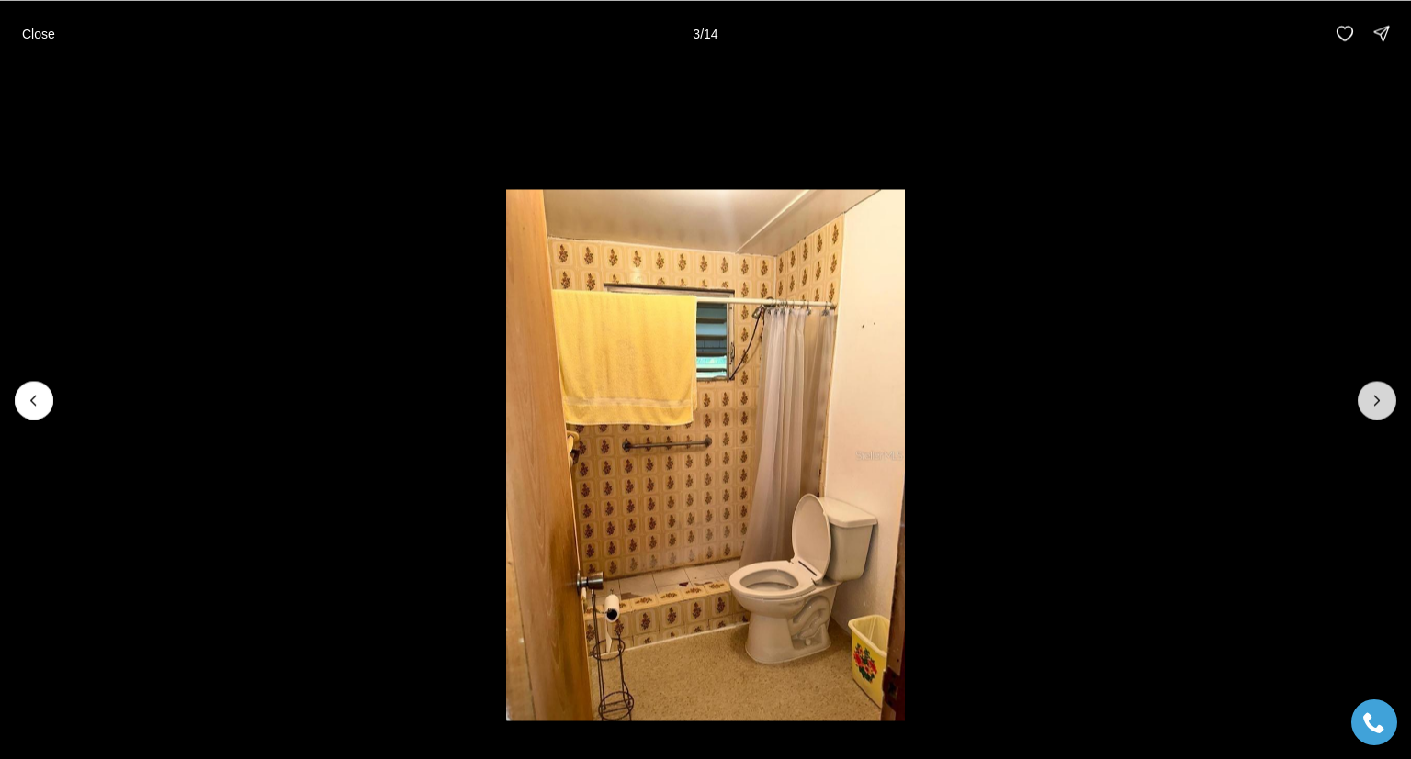
click at [1377, 403] on icon "Next slide" at bounding box center [1377, 400] width 5 height 9
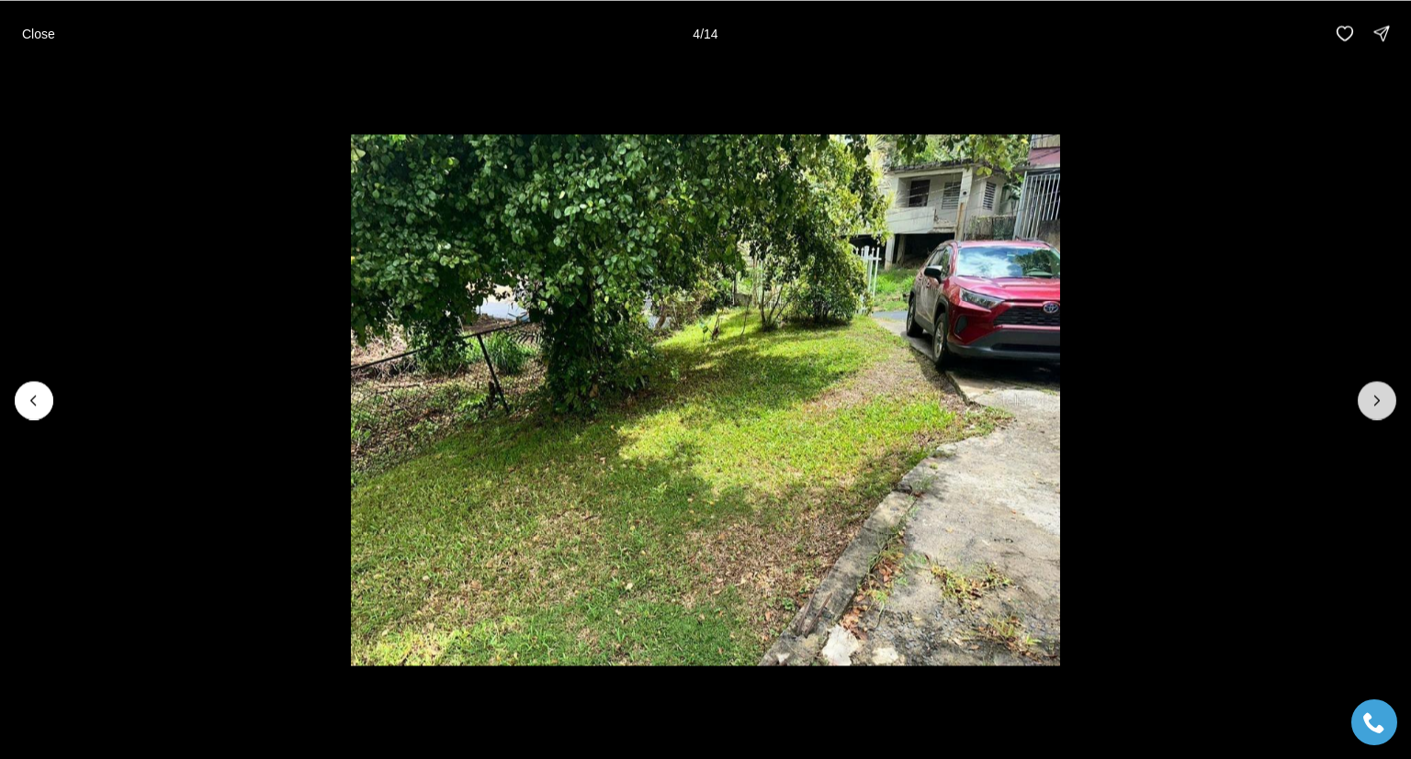
click at [1377, 403] on icon "Next slide" at bounding box center [1377, 400] width 5 height 9
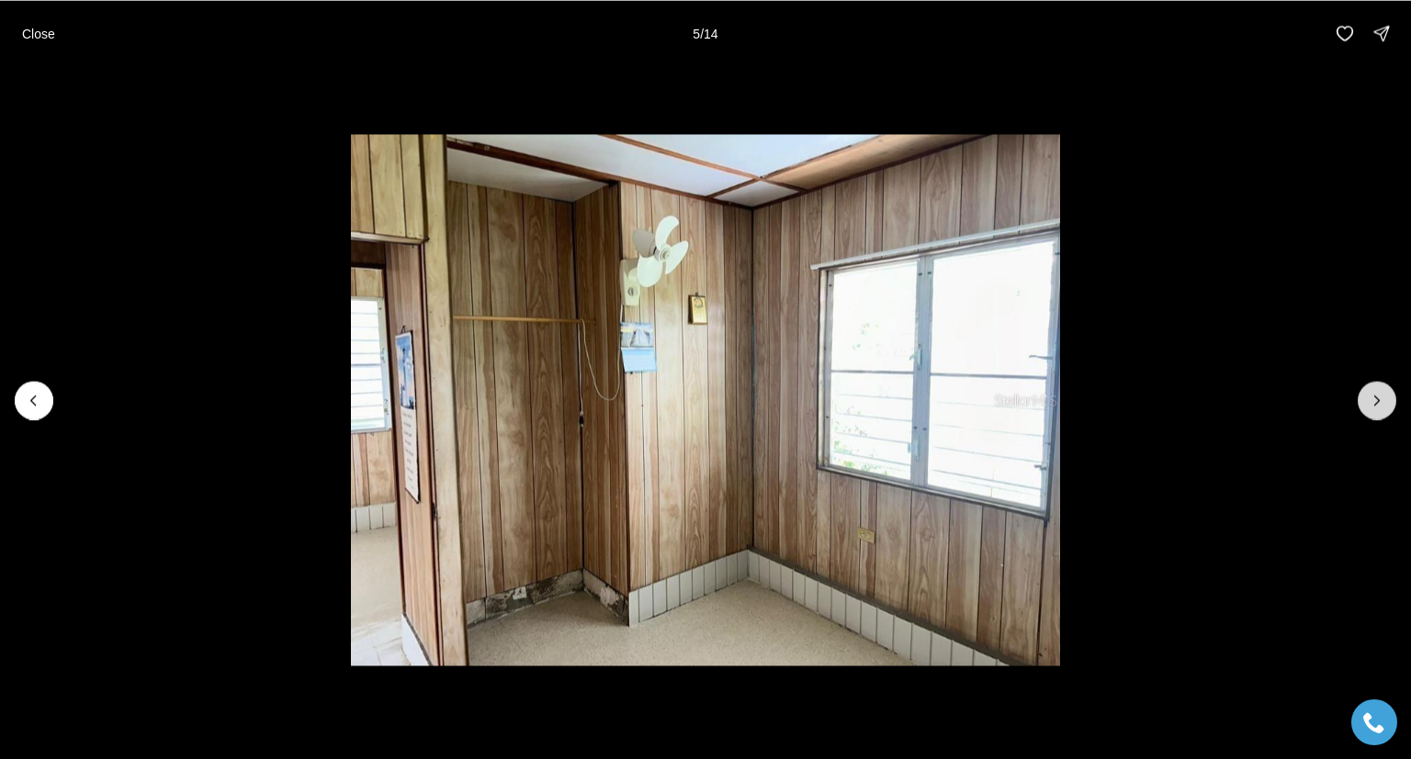
click at [1377, 403] on icon "Next slide" at bounding box center [1377, 400] width 5 height 9
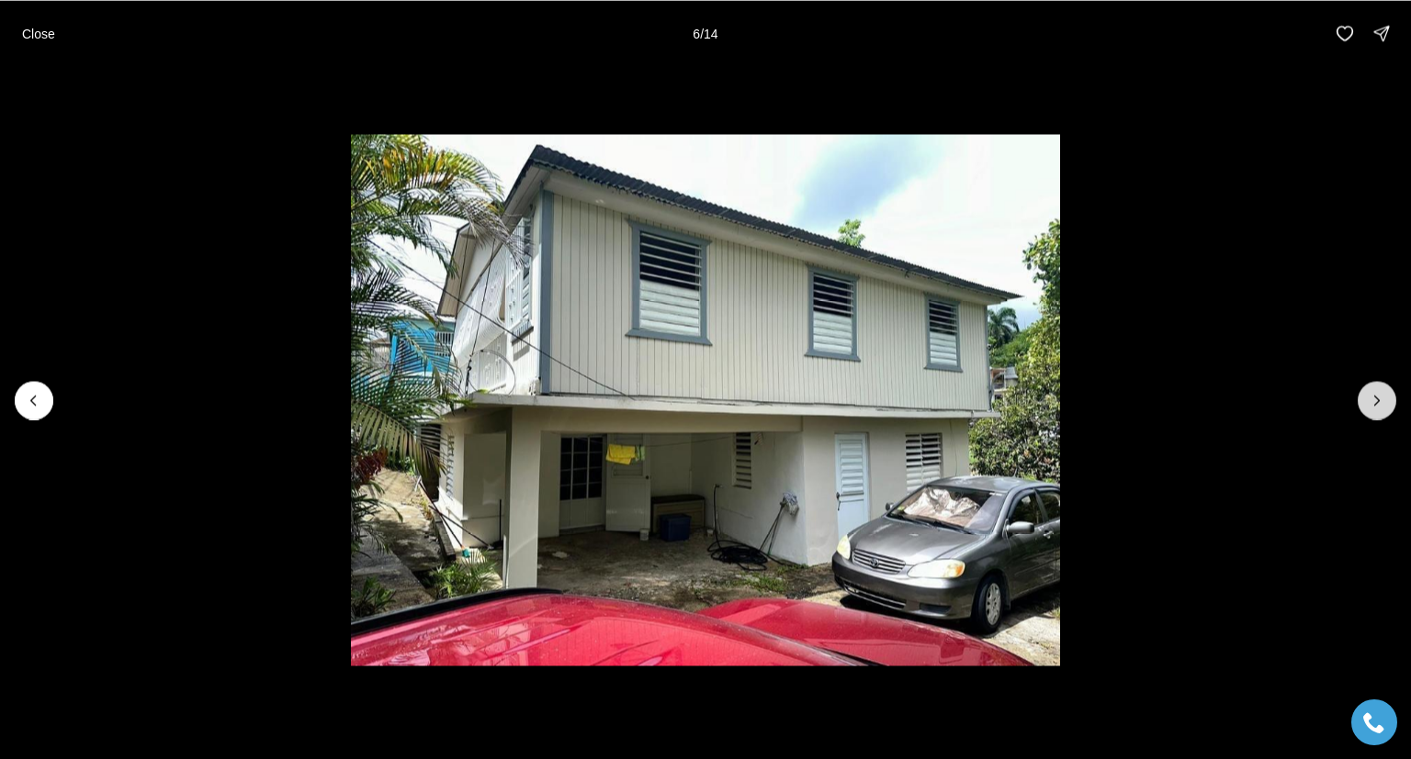
click at [1377, 403] on icon "Next slide" at bounding box center [1377, 400] width 5 height 9
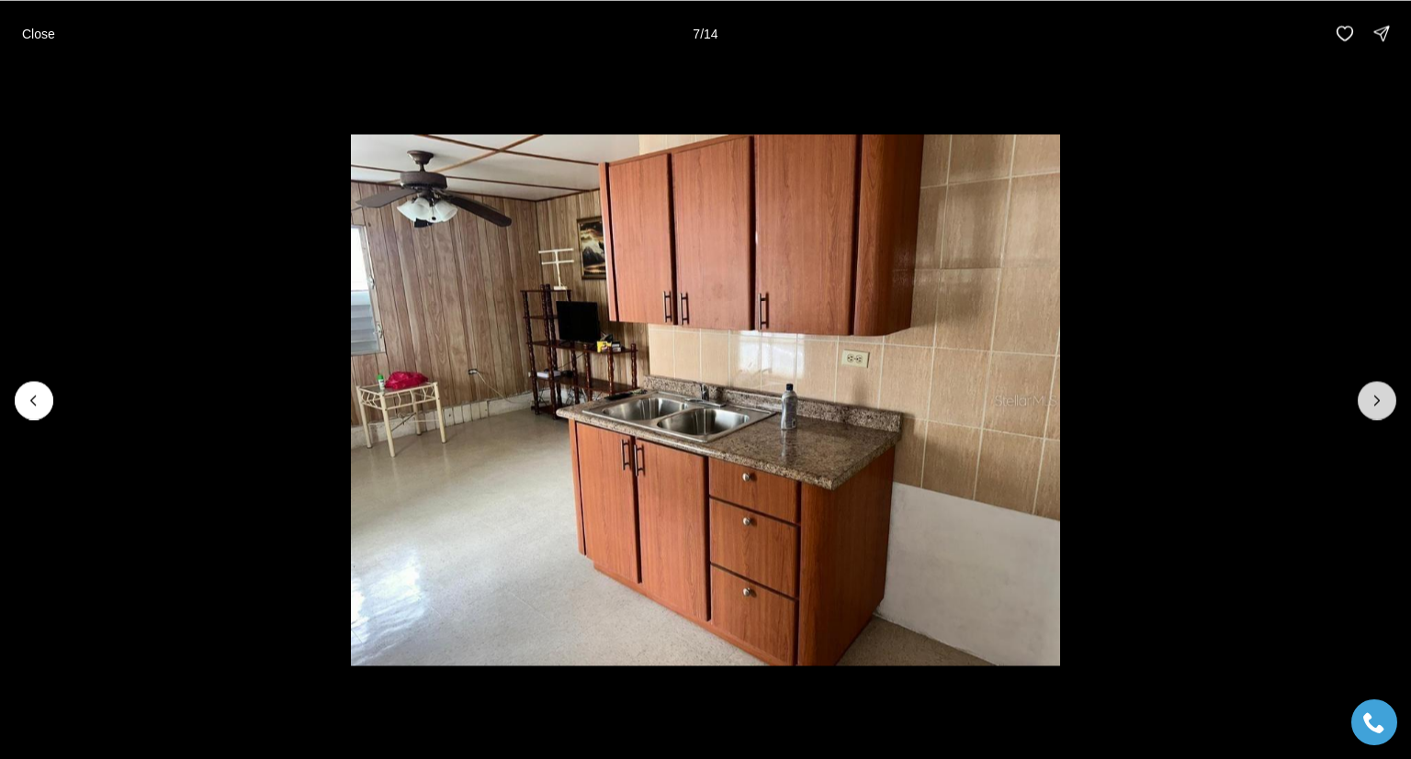
click at [1377, 403] on icon "Next slide" at bounding box center [1377, 400] width 5 height 9
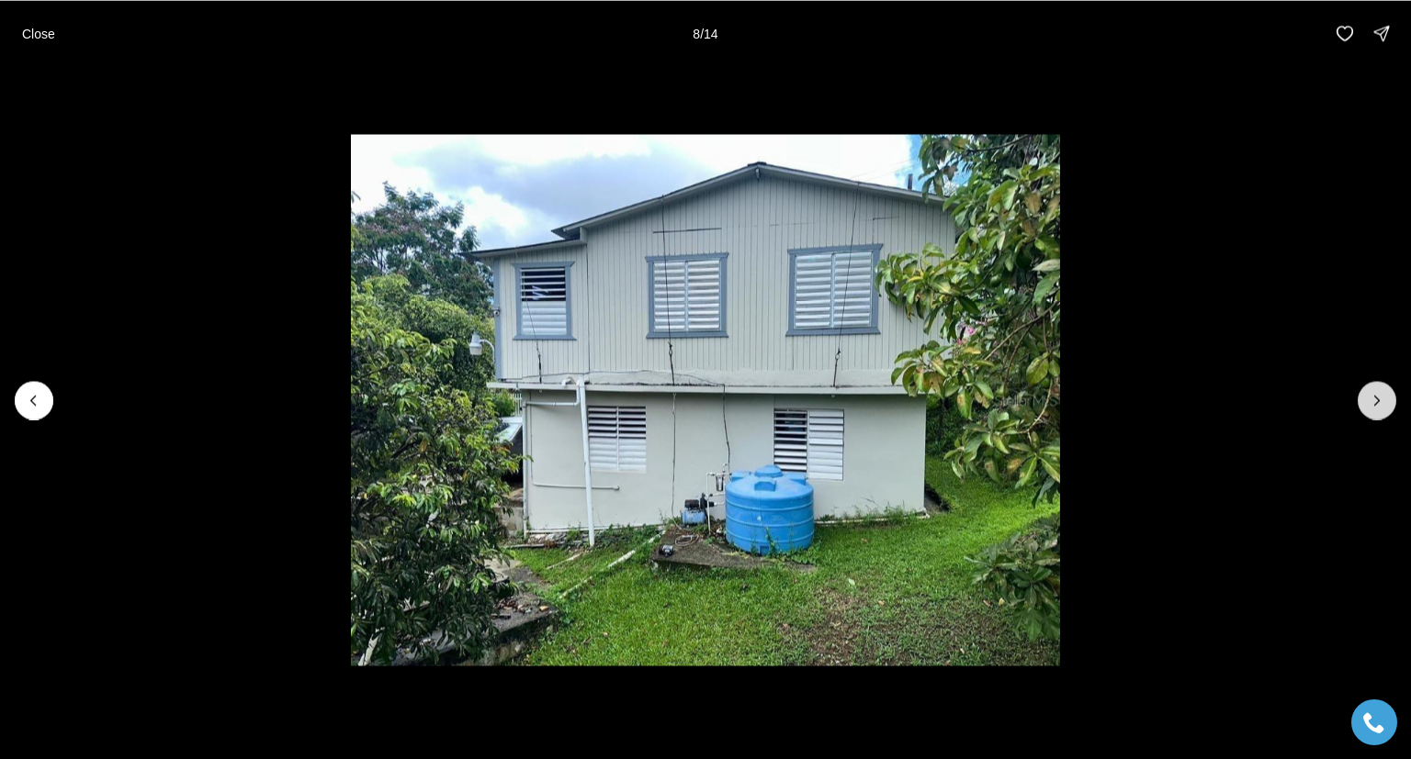
click at [1377, 403] on icon "Next slide" at bounding box center [1377, 400] width 5 height 9
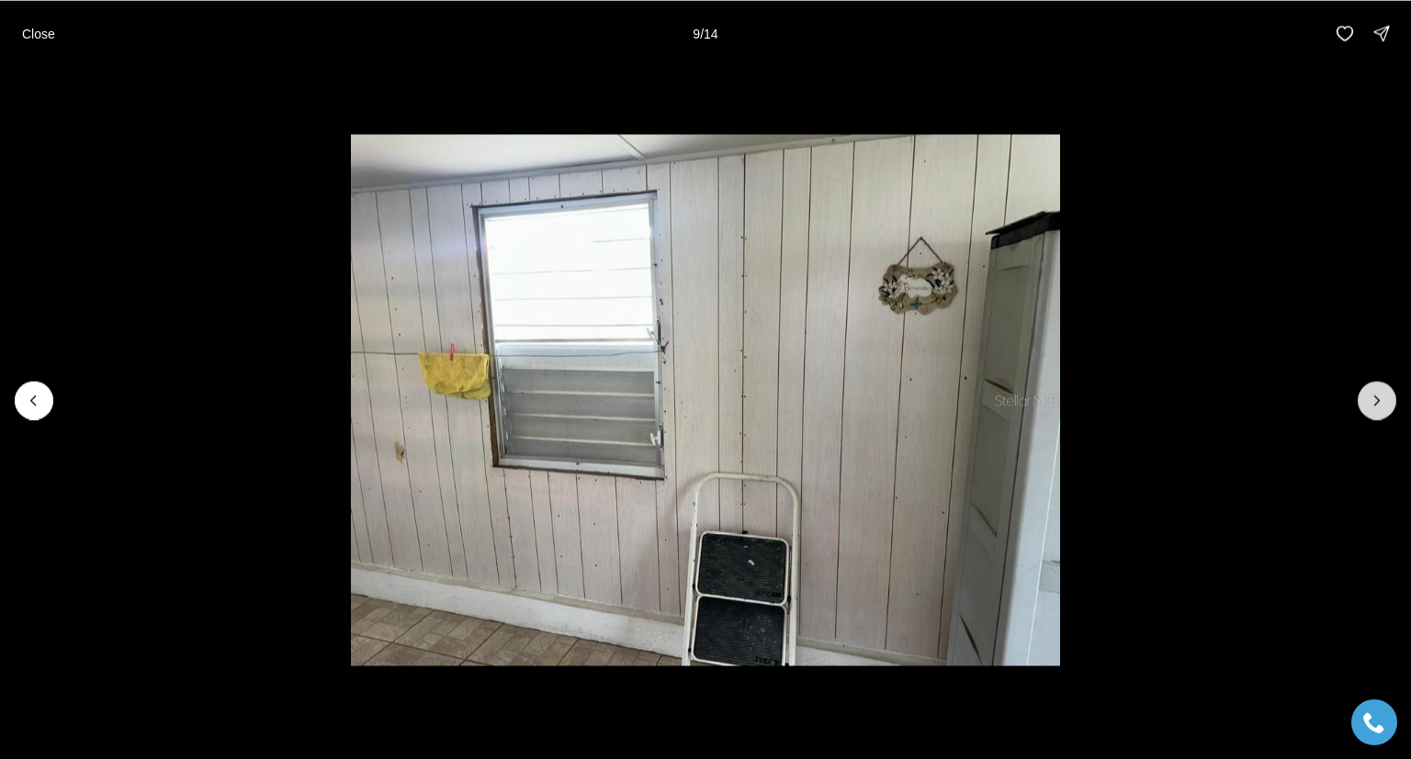
click at [1377, 403] on icon "Next slide" at bounding box center [1377, 400] width 5 height 9
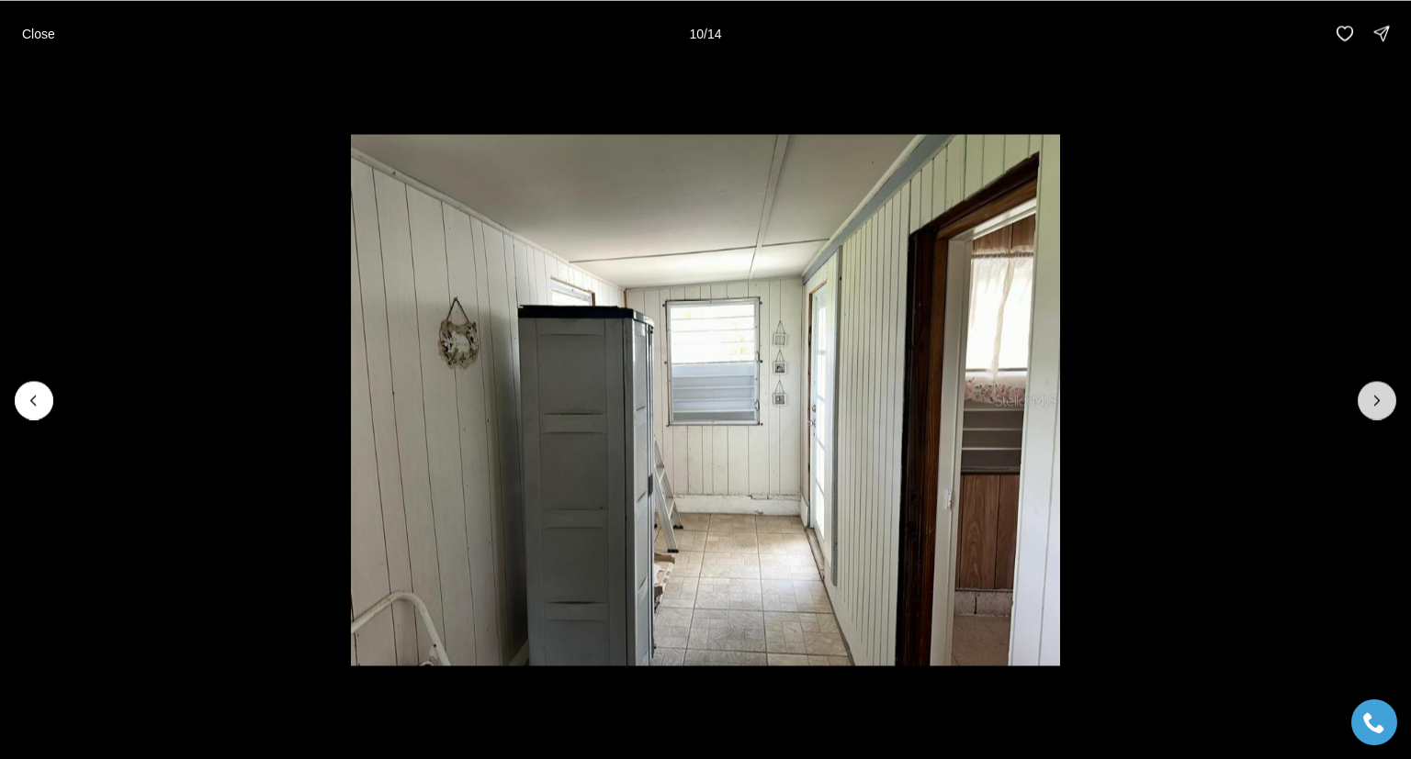
click at [1377, 403] on icon "Next slide" at bounding box center [1377, 400] width 5 height 9
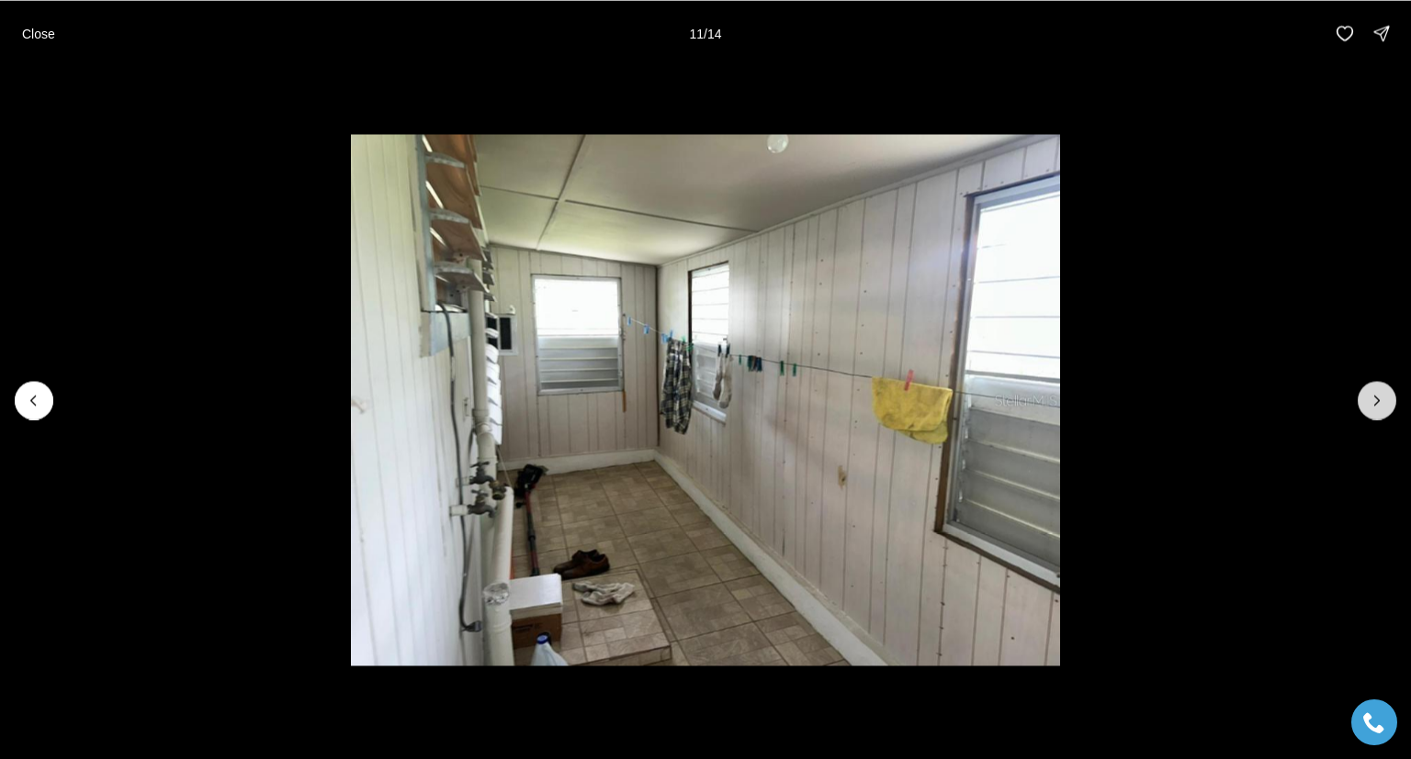
click at [1377, 403] on icon "Next slide" at bounding box center [1377, 400] width 5 height 9
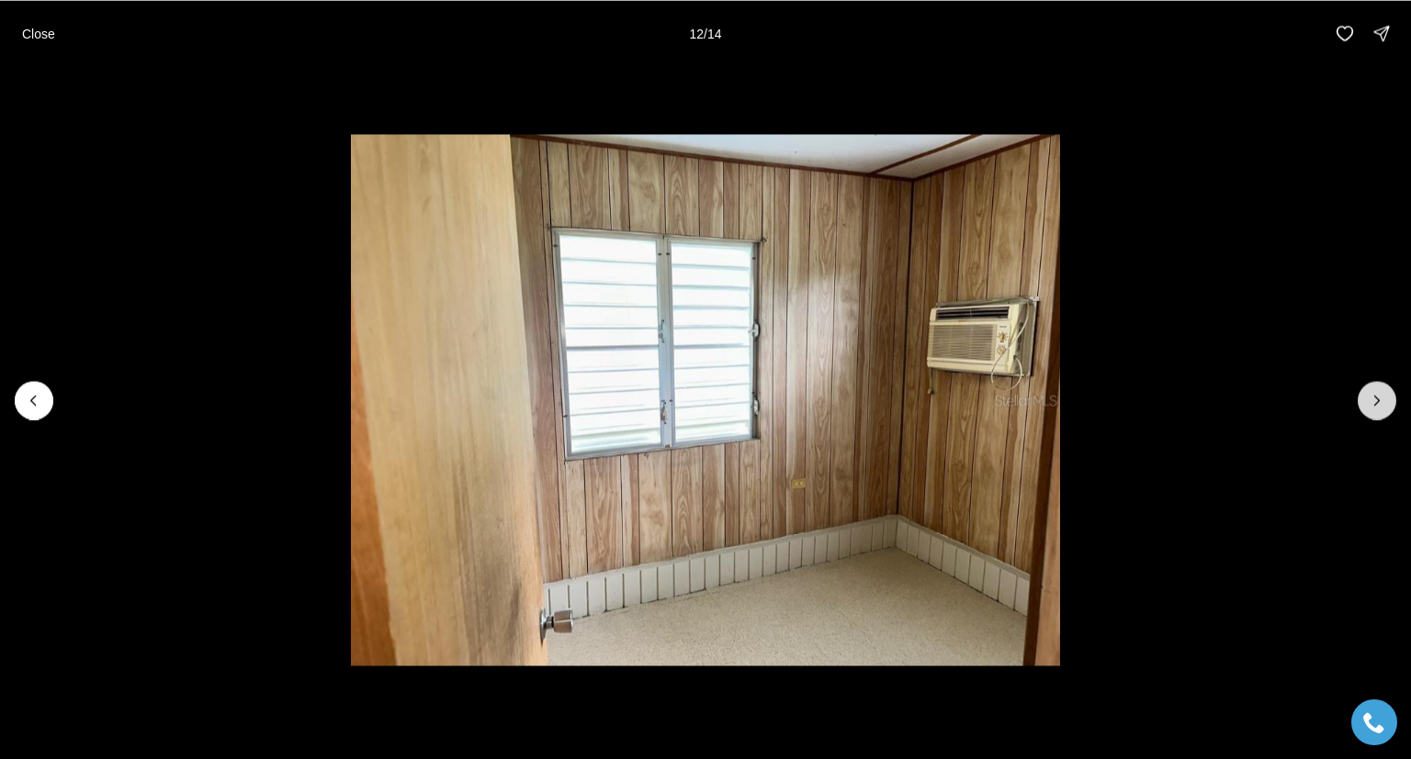
click at [1377, 403] on icon "Next slide" at bounding box center [1377, 400] width 5 height 9
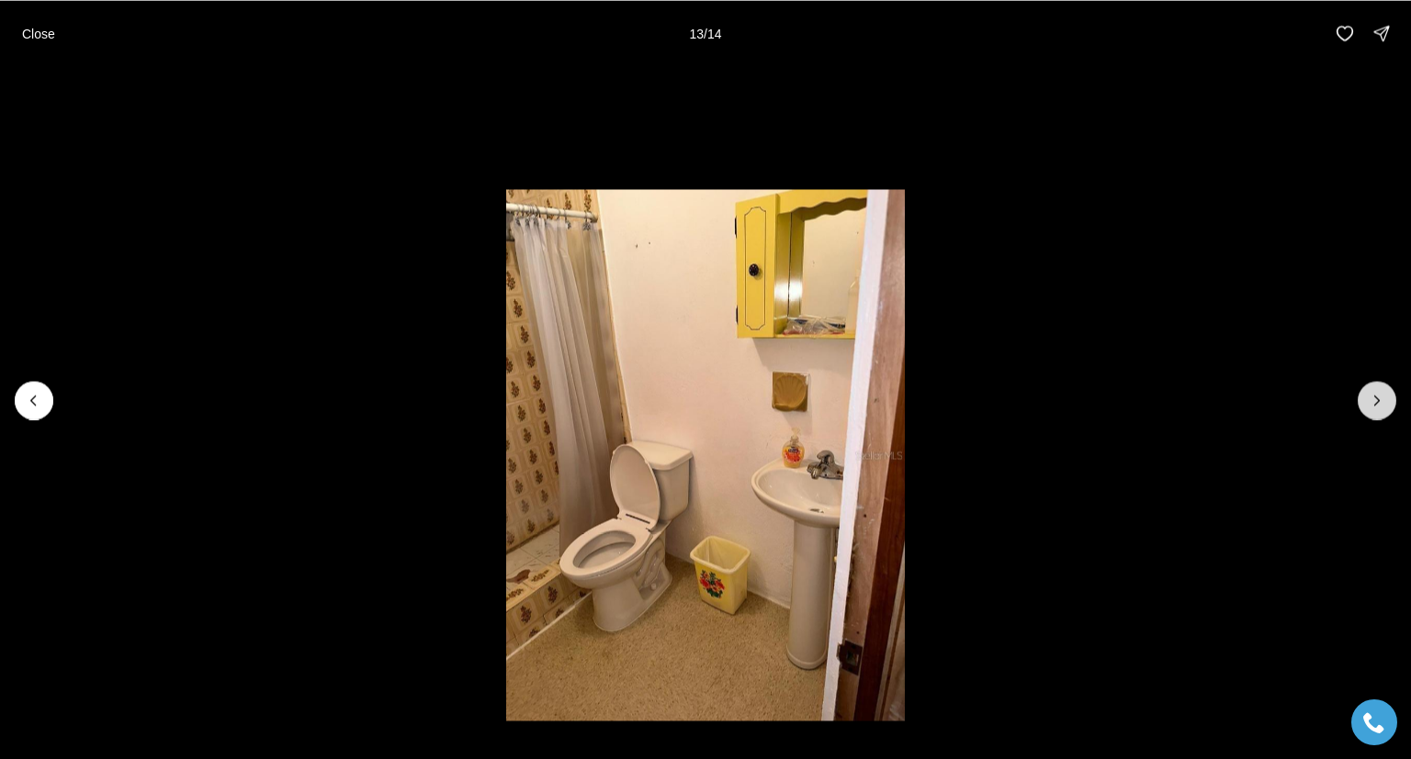
click at [1377, 403] on icon "Next slide" at bounding box center [1377, 400] width 5 height 9
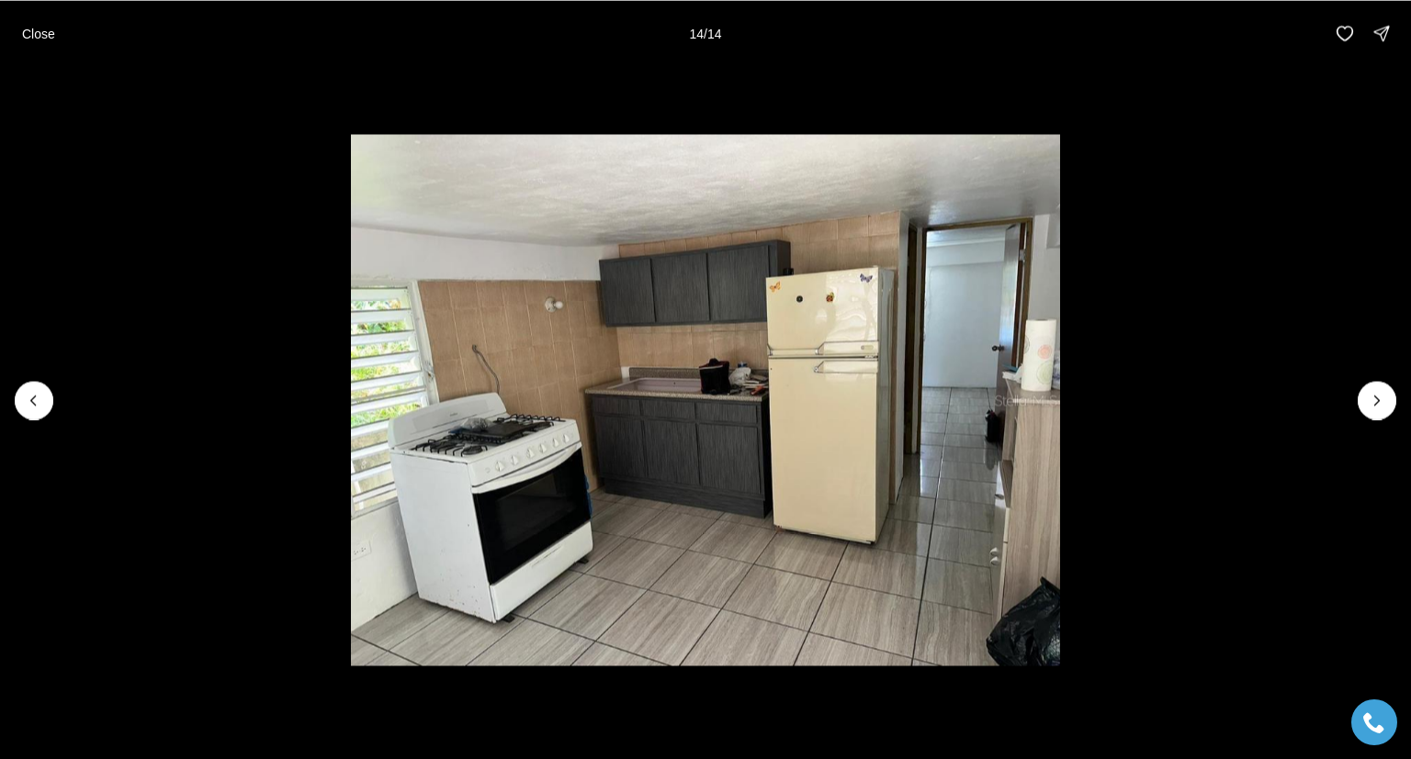
click at [1377, 390] on div at bounding box center [1376, 400] width 39 height 39
click at [39, 402] on icon "Previous slide" at bounding box center [34, 400] width 18 height 18
